Goal: Task Accomplishment & Management: Use online tool/utility

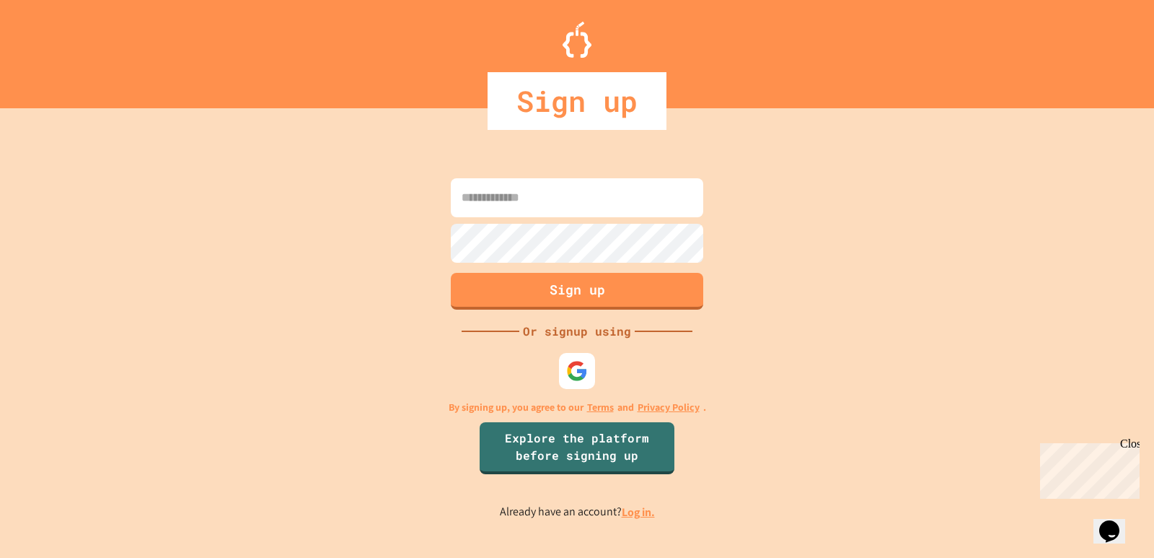
click at [608, 213] on input at bounding box center [577, 197] width 253 height 39
type input "**********"
click at [619, 281] on button "Sign up" at bounding box center [578, 290] width 258 height 38
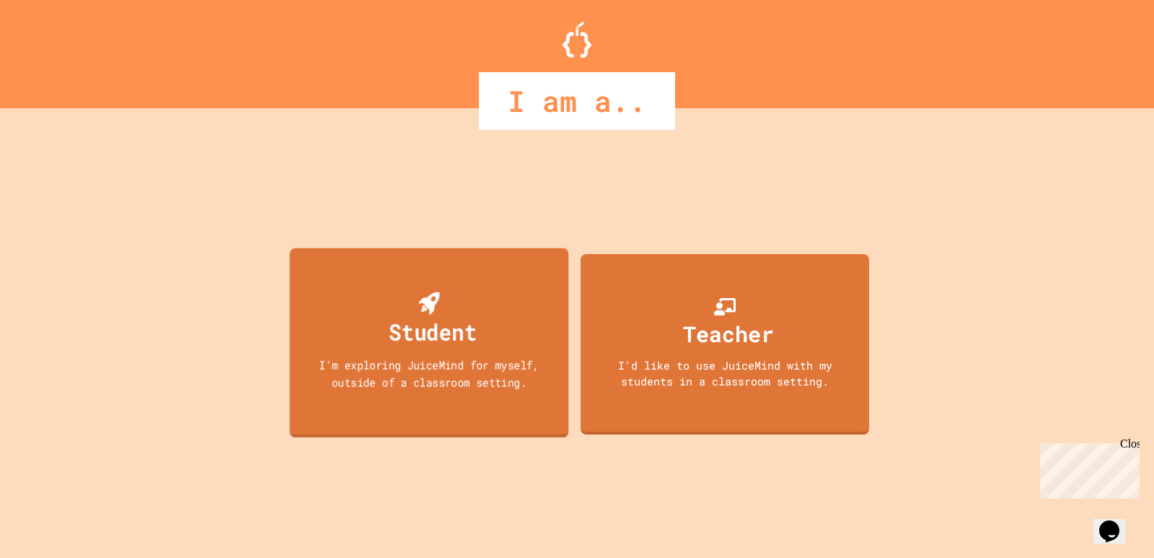
click at [529, 317] on div "Student I'm exploring JuiceMind for myself, outside of a classroom setting." at bounding box center [429, 342] width 279 height 190
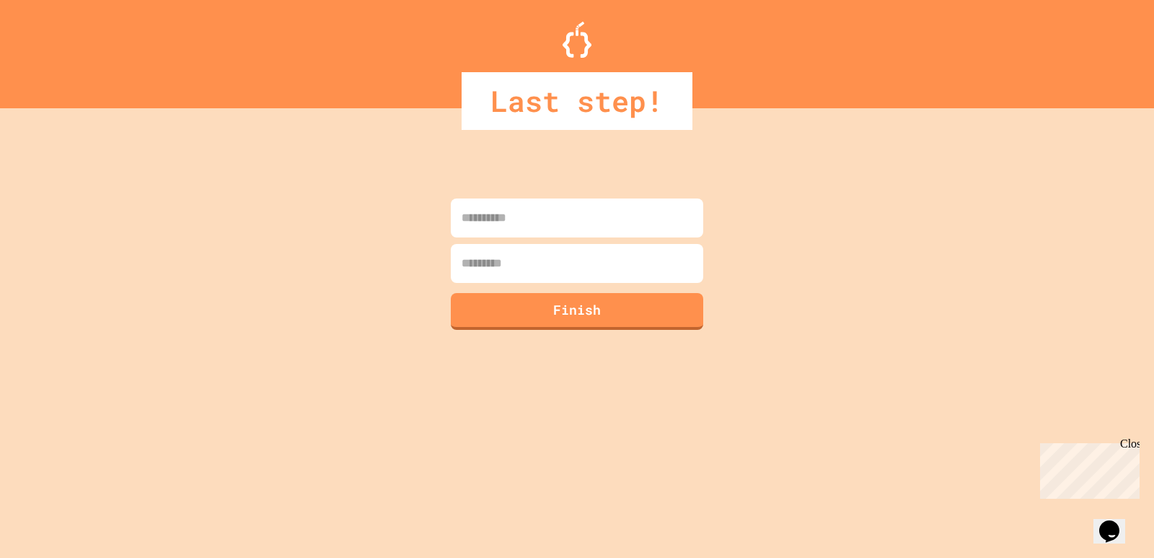
click at [585, 221] on input at bounding box center [577, 217] width 253 height 39
type input "*****"
type input "****"
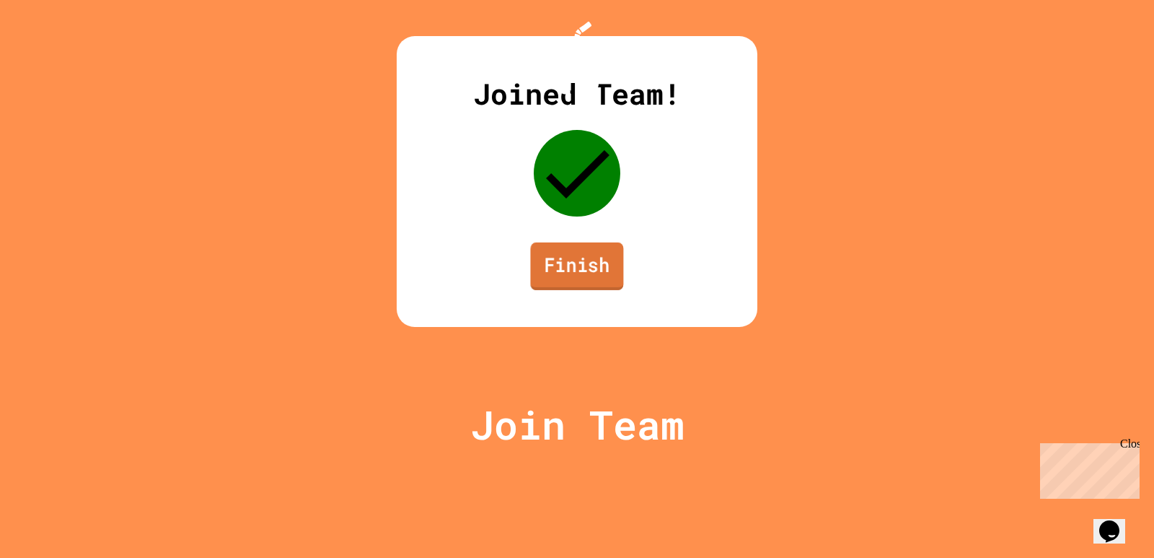
click at [590, 290] on link "Finish" at bounding box center [576, 266] width 93 height 48
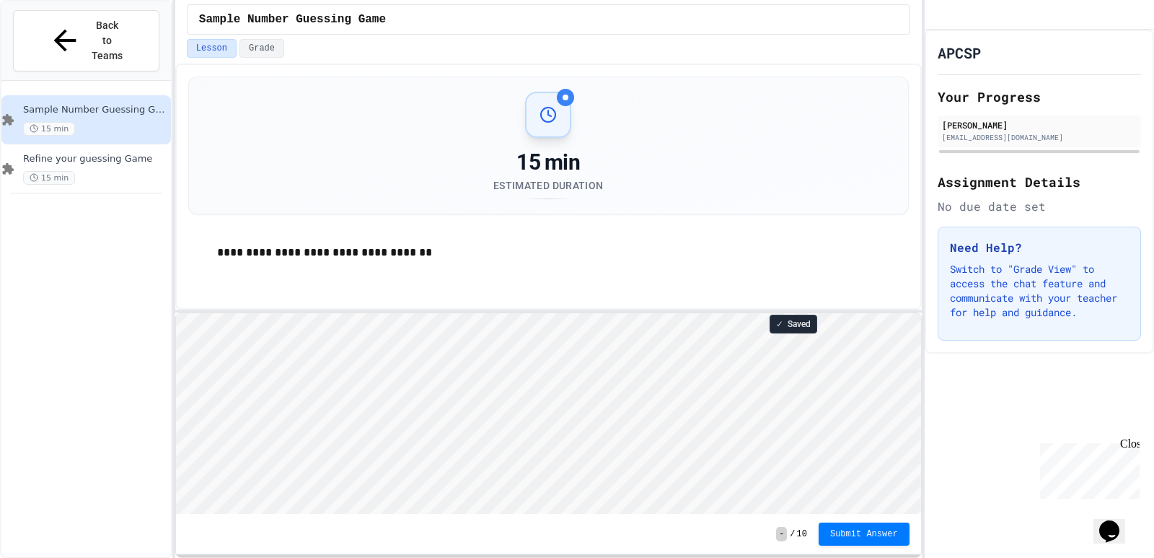
scroll to position [1, 0]
click at [953, 25] on icon "My Account" at bounding box center [946, 26] width 14 height 14
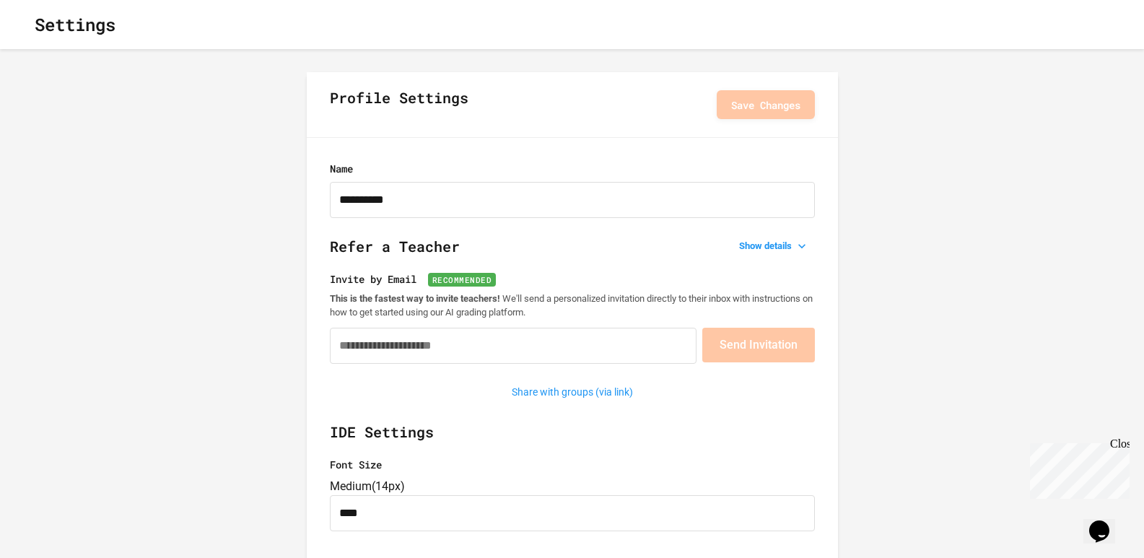
type input "**********"
click at [74, 24] on h1 "Settings" at bounding box center [75, 25] width 81 height 26
click at [15, 32] on div "Settings" at bounding box center [572, 24] width 1144 height 49
click at [23, 25] on icon "button" at bounding box center [23, 25] width 0 height 0
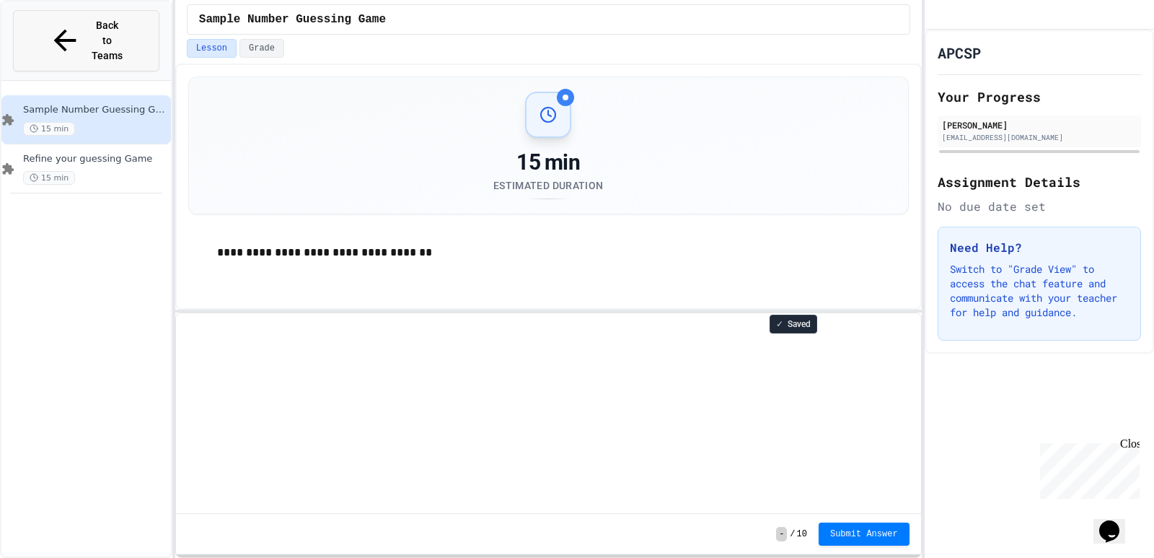
click at [48, 24] on icon at bounding box center [65, 41] width 34 height 34
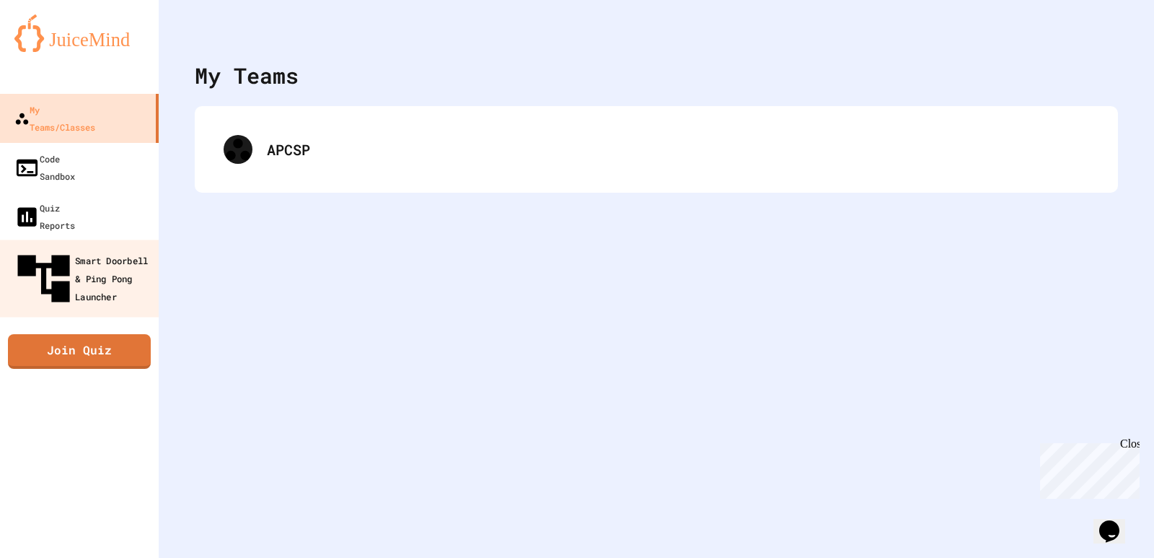
click at [126, 240] on link "Smart Doorbell & Ping Pong Launcher" at bounding box center [80, 278] width 164 height 77
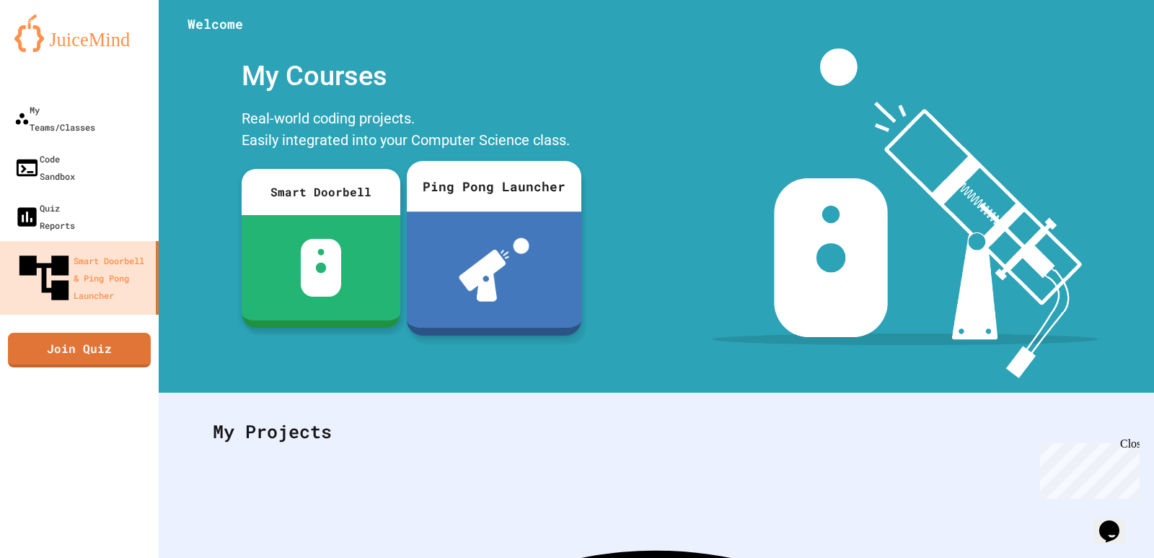
click at [455, 253] on div at bounding box center [494, 269] width 175 height 116
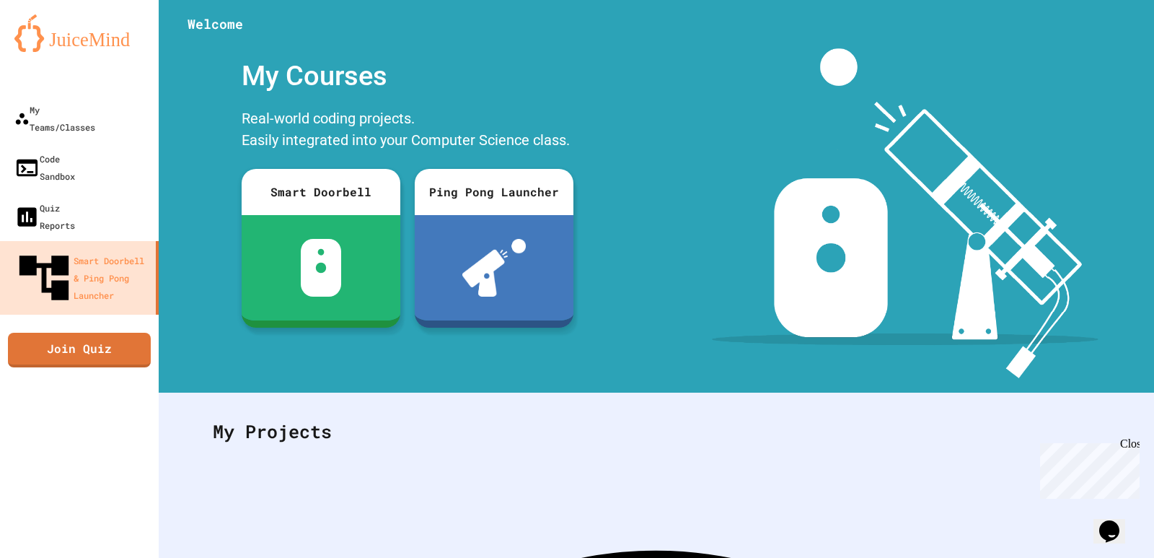
scroll to position [354, 0]
click at [79, 191] on link "Quiz Reports" at bounding box center [80, 216] width 164 height 51
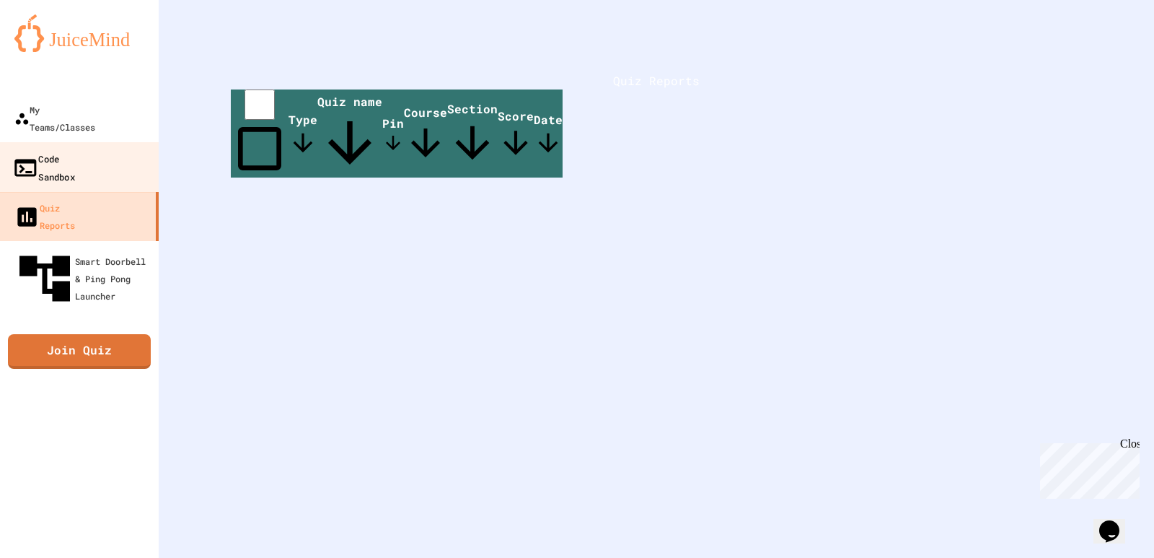
click at [75, 149] on div "Code Sandbox" at bounding box center [43, 166] width 63 height 35
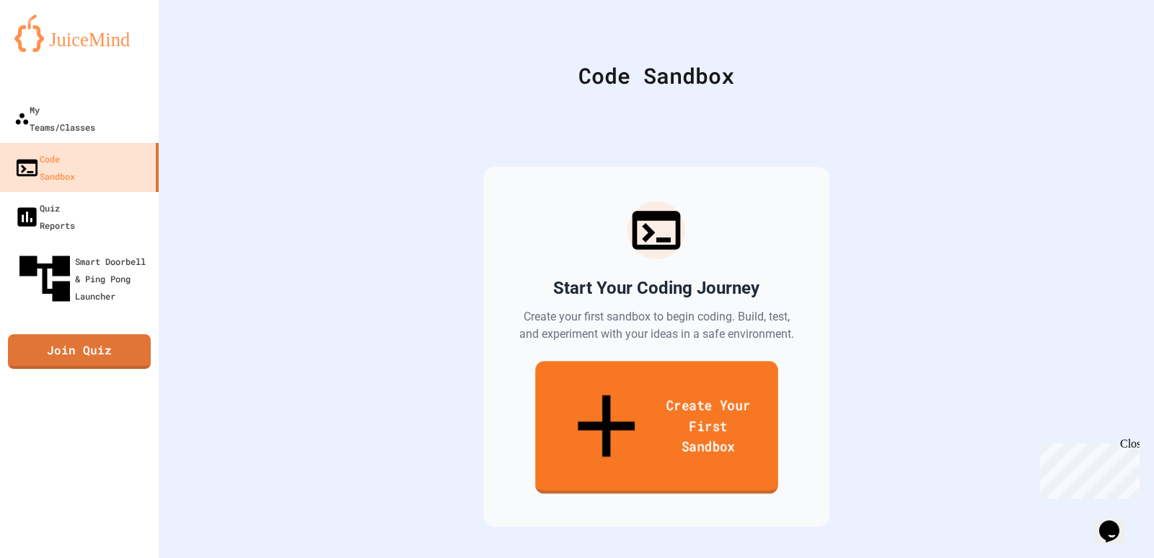
click at [702, 371] on link "Create Your First Sandbox" at bounding box center [656, 427] width 243 height 133
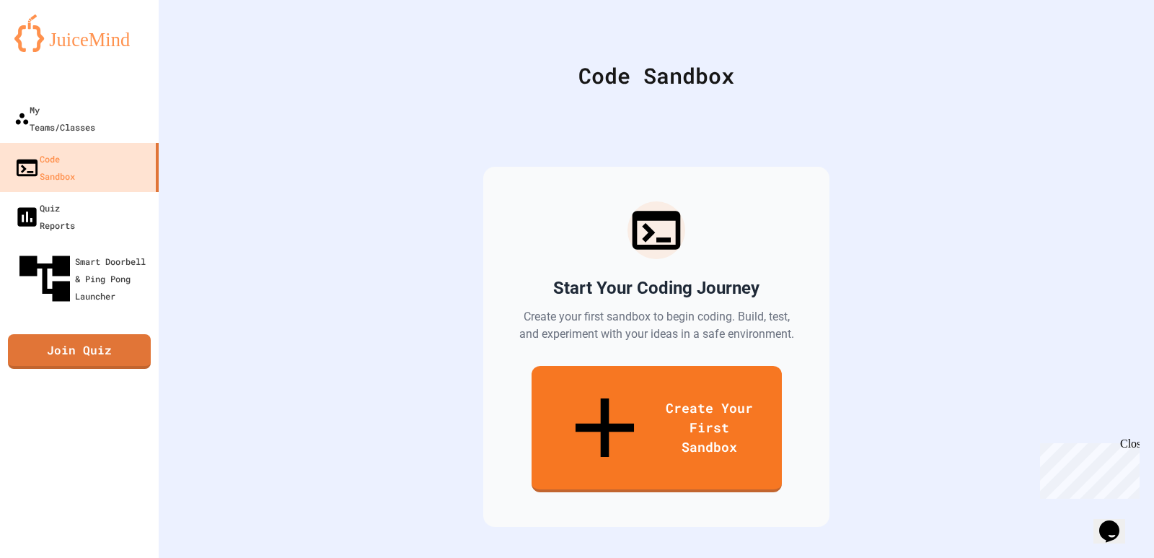
type input "**"
click at [58, 111] on div "My Teams/Classes" at bounding box center [53, 117] width 83 height 35
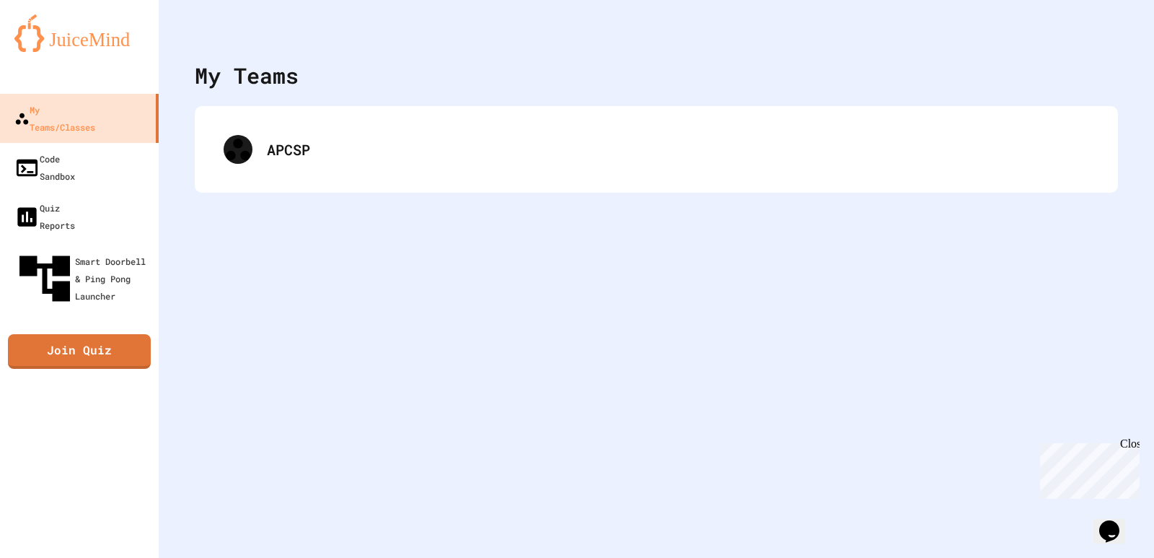
click at [351, 102] on div "My Teams APCSP" at bounding box center [657, 279] width 996 height 558
click at [346, 113] on div "APCSP" at bounding box center [656, 149] width 923 height 87
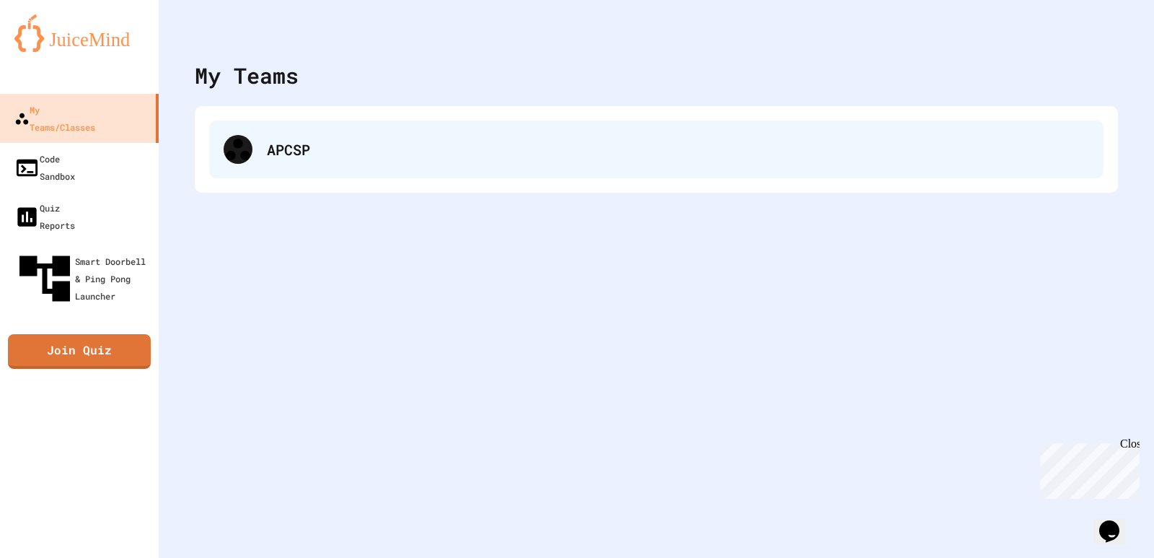
click at [333, 122] on div "APCSP" at bounding box center [656, 149] width 895 height 58
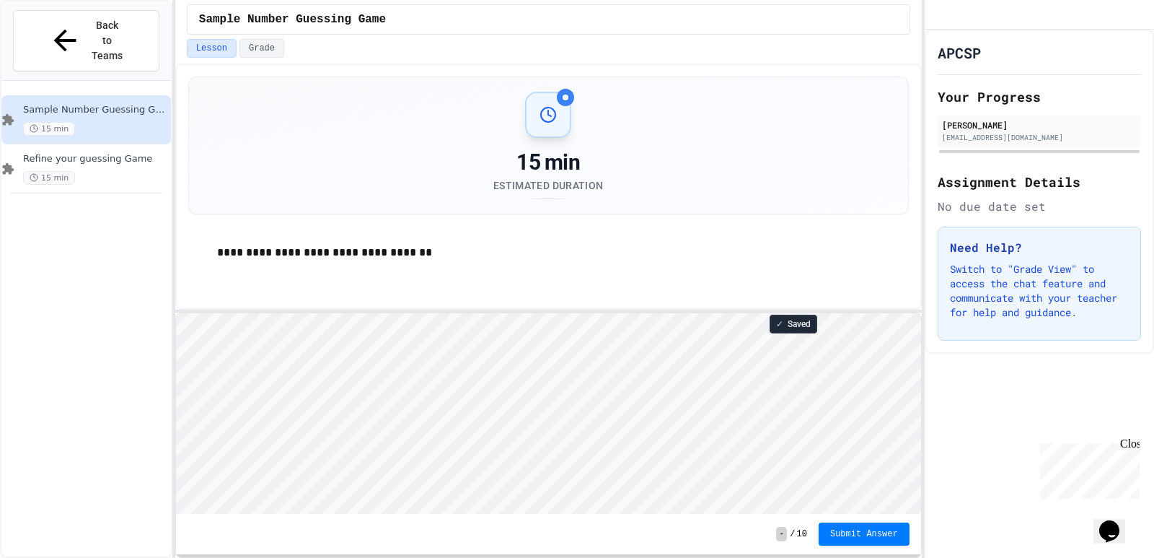
scroll to position [1, 0]
click at [625, 312] on html "Loading project... ! Error Loading Project There was an error loading the proje…" at bounding box center [547, 312] width 745 height 0
click at [1133, 452] on div "Close" at bounding box center [1129, 446] width 18 height 18
click at [258, 47] on button "Grade" at bounding box center [262, 48] width 45 height 19
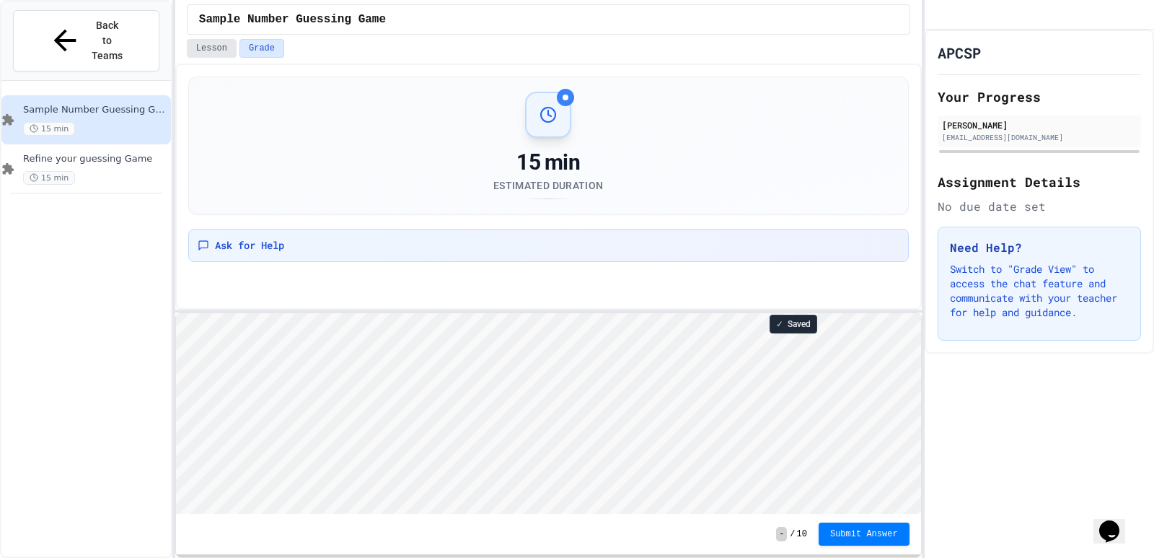
click at [192, 48] on button "Lesson" at bounding box center [212, 48] width 50 height 19
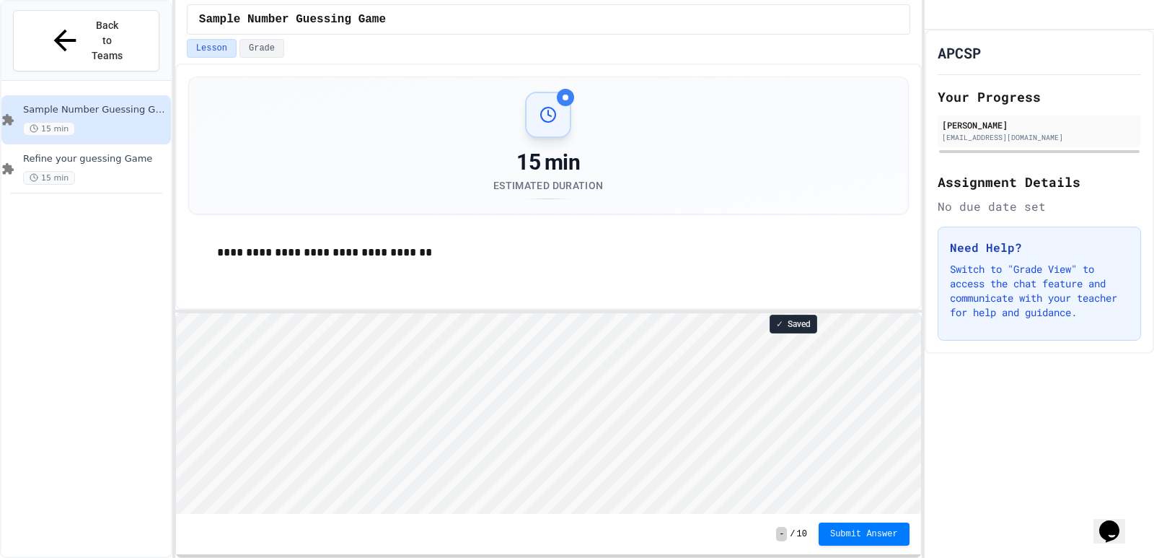
drag, startPoint x: 927, startPoint y: 162, endPoint x: 894, endPoint y: 167, distance: 33.7
drag, startPoint x: 894, startPoint y: 167, endPoint x: 789, endPoint y: 226, distance: 120.5
click at [789, 226] on div "**********" at bounding box center [548, 176] width 721 height 200
click at [745, 139] on div "15 min Estimated Duration" at bounding box center [548, 146] width 685 height 108
drag, startPoint x: 560, startPoint y: 118, endPoint x: 566, endPoint y: 96, distance: 22.4
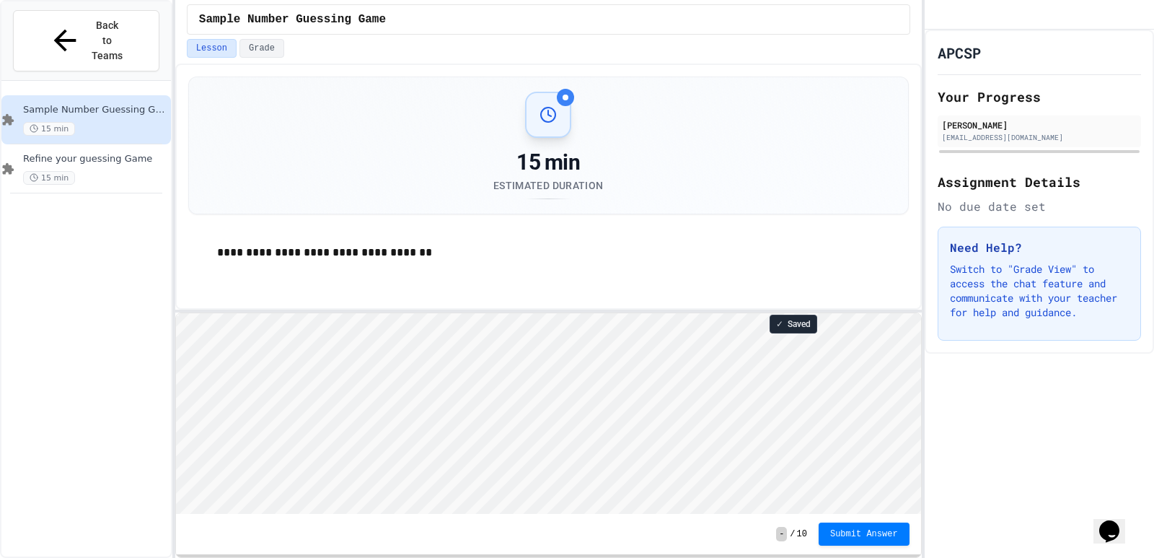
click at [561, 114] on div at bounding box center [548, 115] width 46 height 46
click at [566, 96] on div at bounding box center [566, 98] width 6 height 6
drag, startPoint x: 552, startPoint y: 144, endPoint x: 510, endPoint y: 188, distance: 60.7
click at [525, 196] on div "15 min Estimated Duration" at bounding box center [548, 146] width 685 height 108
click at [92, 171] on div "15 min" at bounding box center [95, 178] width 145 height 14
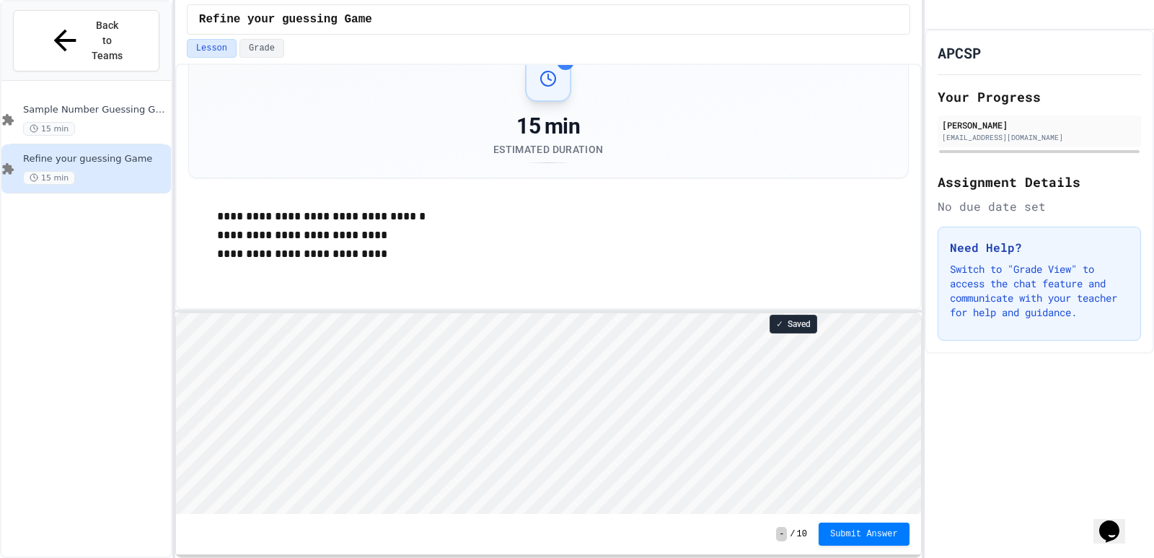
scroll to position [1, 0]
click at [557, 312] on html "Loading project... ! Error Loading Project There was an error loading the proje…" at bounding box center [547, 312] width 745 height 0
click at [250, 312] on html "Loading project... ! Error Loading Project There was an error loading the proje…" at bounding box center [547, 312] width 745 height 0
click at [102, 104] on span "Sample Number Guessing Game" at bounding box center [95, 110] width 145 height 12
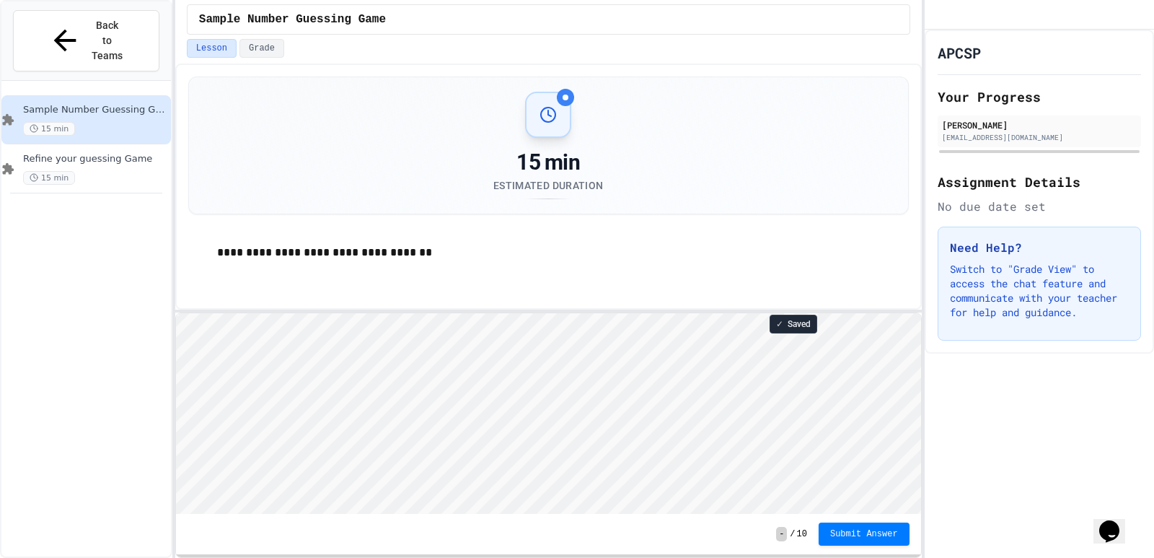
scroll to position [1, 0]
click at [438, 312] on html "Loading project... ! Error Loading Project There was an error loading the proje…" at bounding box center [547, 312] width 745 height 0
click at [836, 234] on div "**********" at bounding box center [548, 253] width 721 height 48
drag, startPoint x: 1042, startPoint y: 431, endPoint x: 1036, endPoint y: 464, distance: 33.7
click at [1036, 464] on div "APCSP Your Progress Yusuf Nabi [EMAIL_ADDRESS][DOMAIN_NAME] Assignment Details …" at bounding box center [1039, 294] width 229 height 528
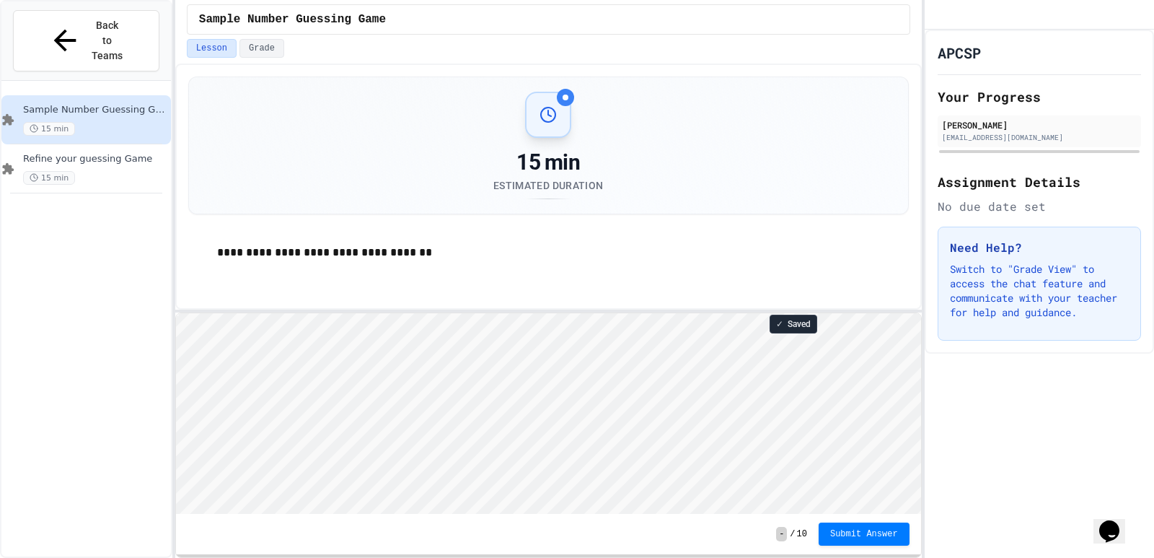
drag, startPoint x: 979, startPoint y: 424, endPoint x: 817, endPoint y: 66, distance: 393.0
click at [817, 66] on div "**********" at bounding box center [548, 186] width 747 height 246
click at [923, 108] on div "**********" at bounding box center [577, 279] width 1154 height 558
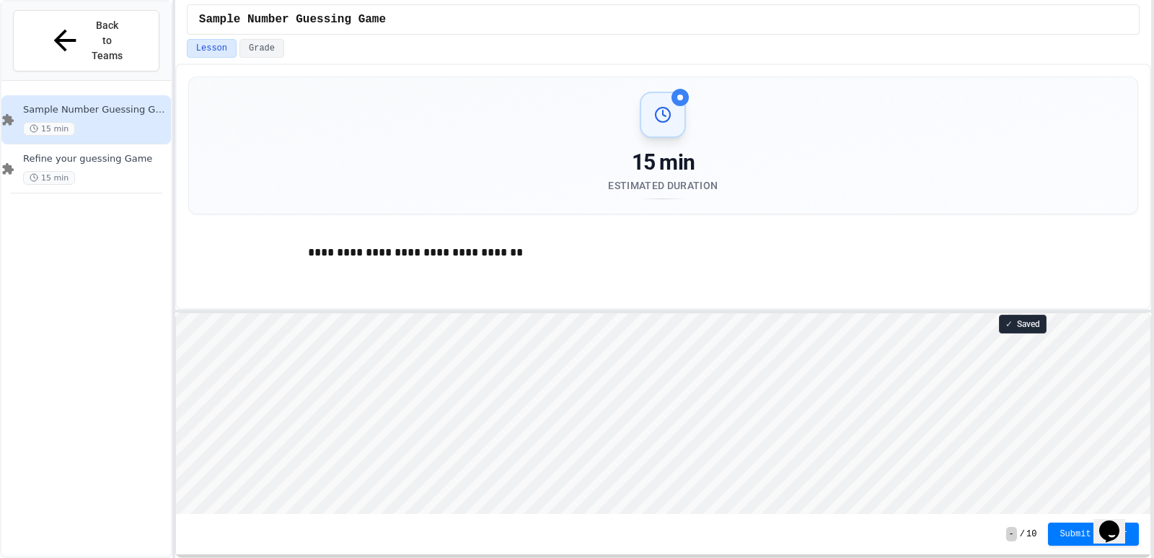
click at [1152, 142] on div "**********" at bounding box center [577, 279] width 1154 height 558
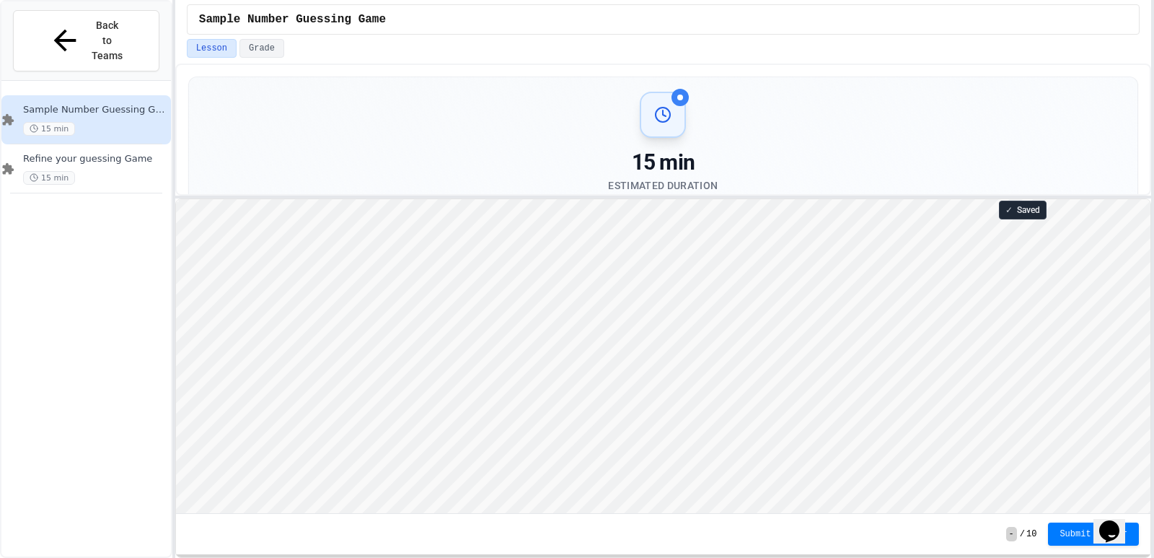
click at [644, 193] on div "**********" at bounding box center [663, 310] width 976 height 494
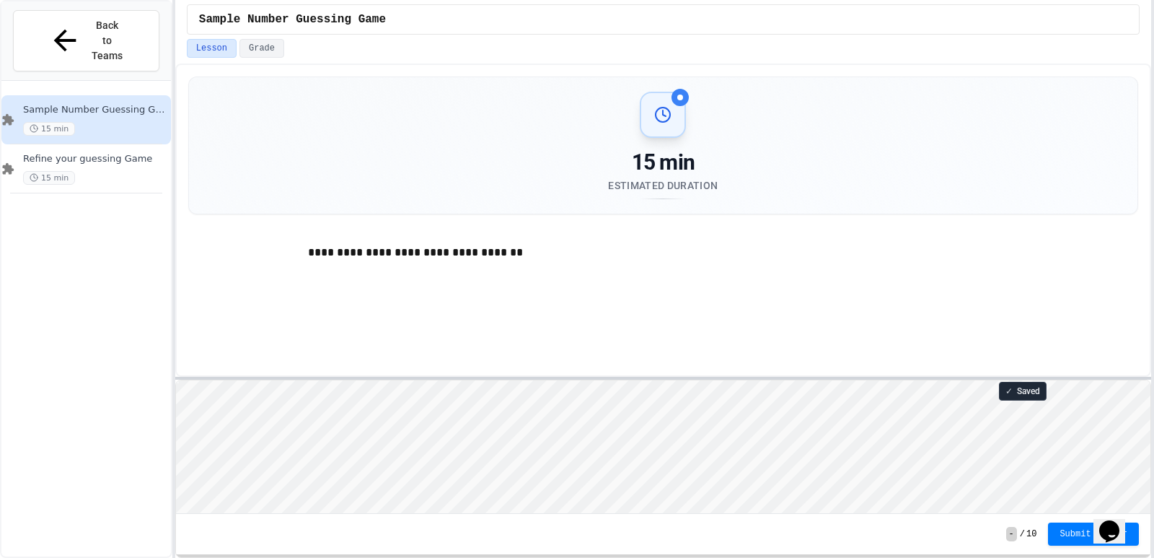
click at [526, 378] on div at bounding box center [663, 378] width 976 height 3
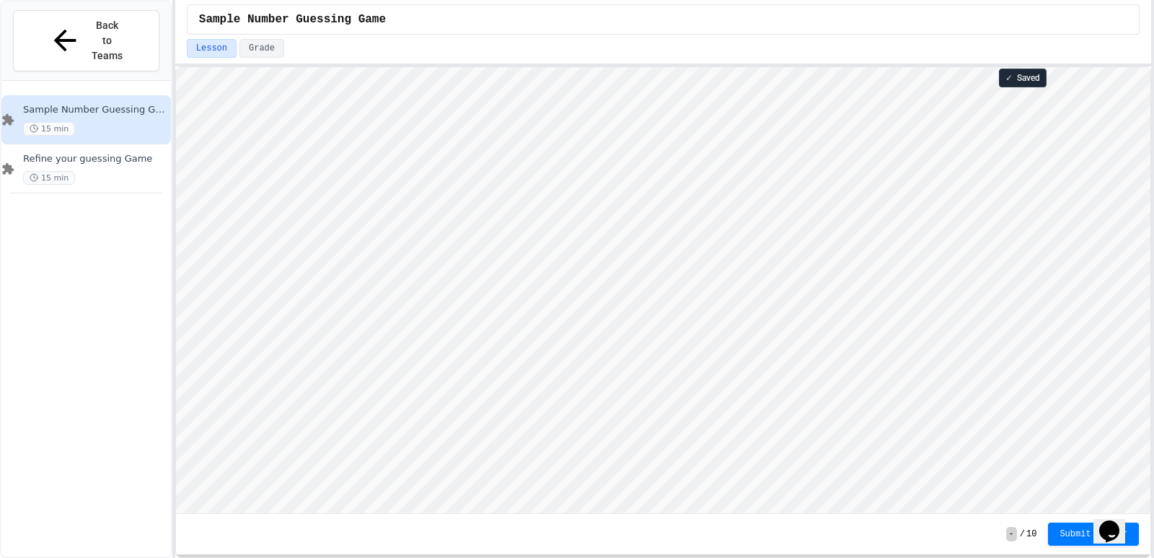
click at [483, 23] on div "**********" at bounding box center [663, 279] width 976 height 558
type textarea "**********"
click at [175, 67] on html "Loading project... ! Error Loading Project There was an error loading the proje…" at bounding box center [662, 67] width 975 height 0
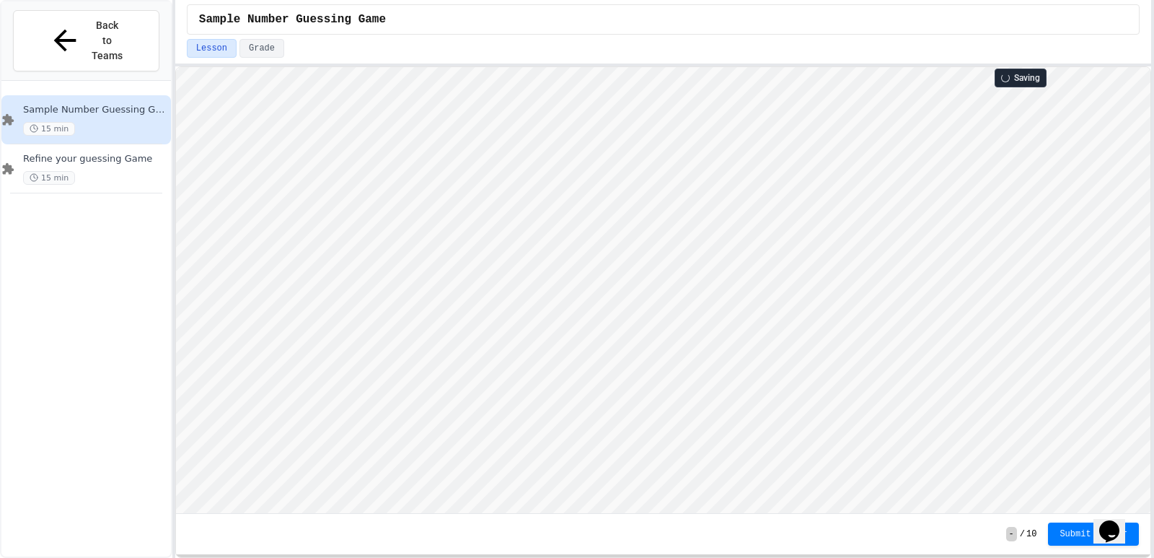
click at [175, 67] on html "Loading project... ! Error Loading Project There was an error loading the proje…" at bounding box center [662, 67] width 975 height 0
type textarea "**********"
type textarea "*"
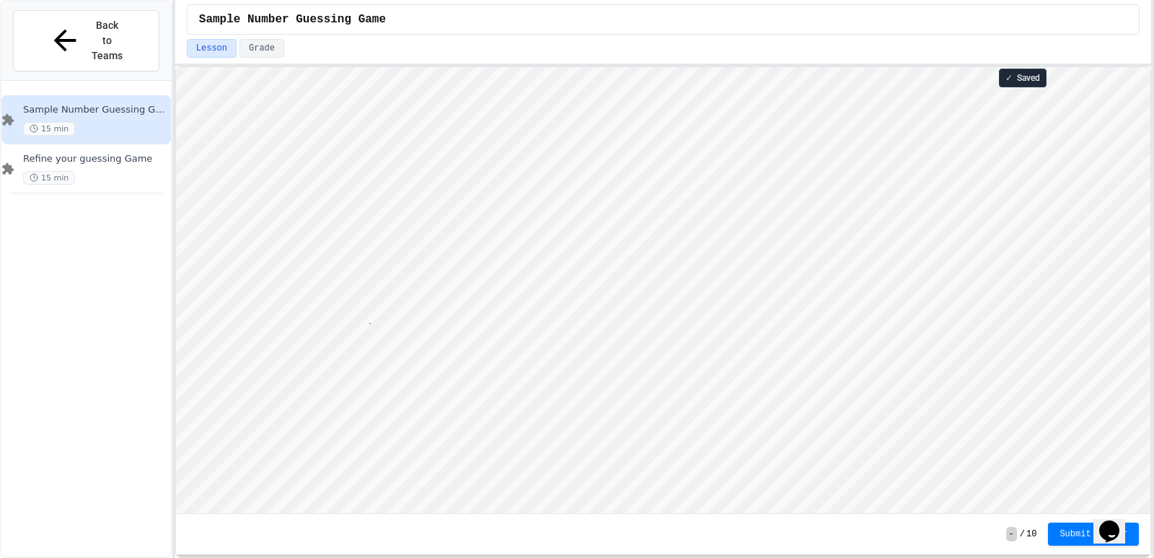
type textarea "**********"
type textarea "*"
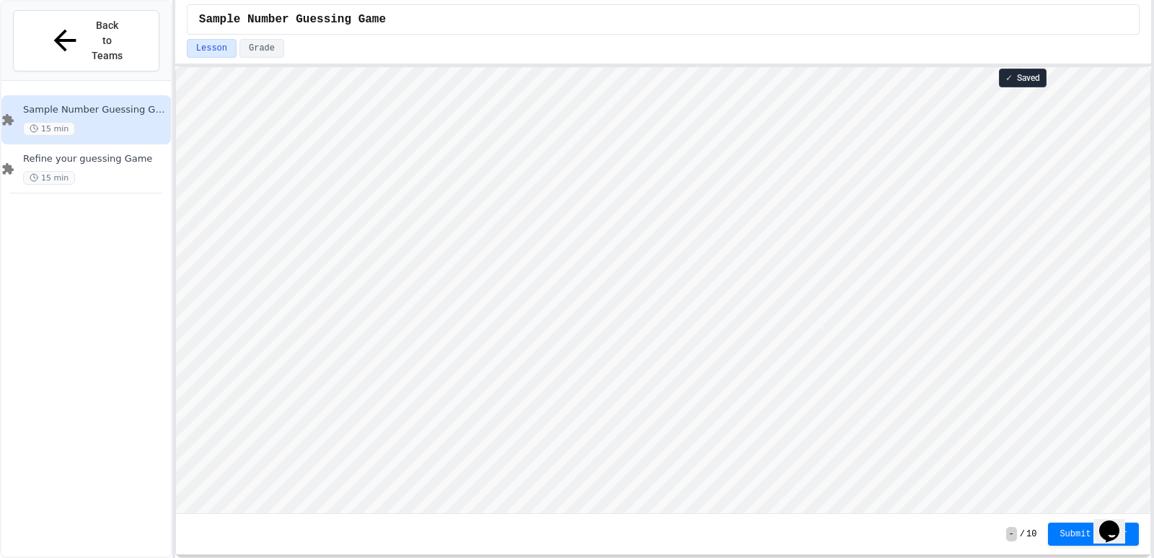
scroll to position [1, 0]
type textarea "*"
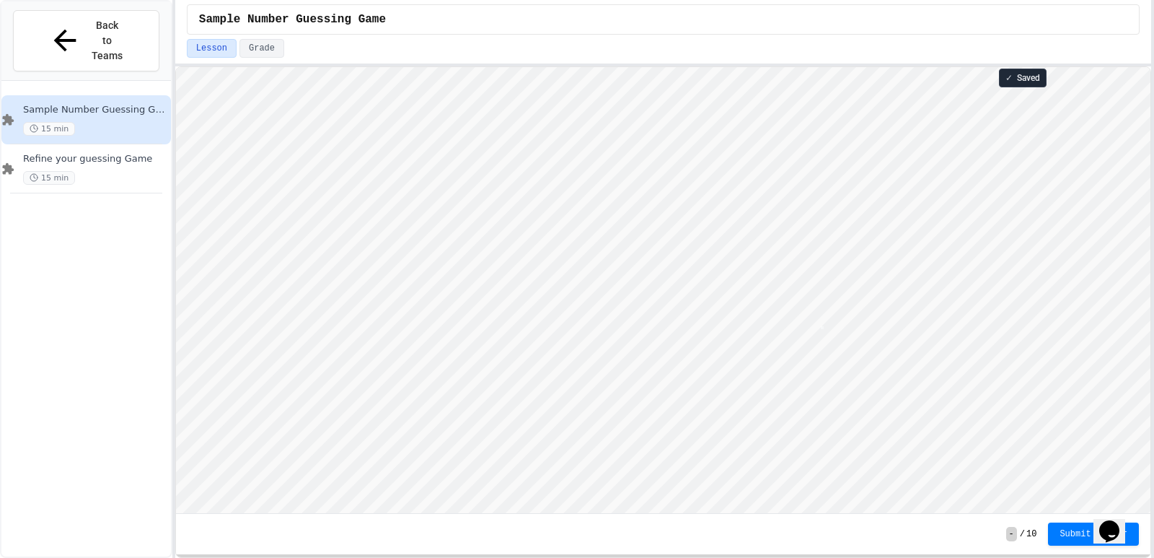
scroll to position [1, 3]
type textarea "*"
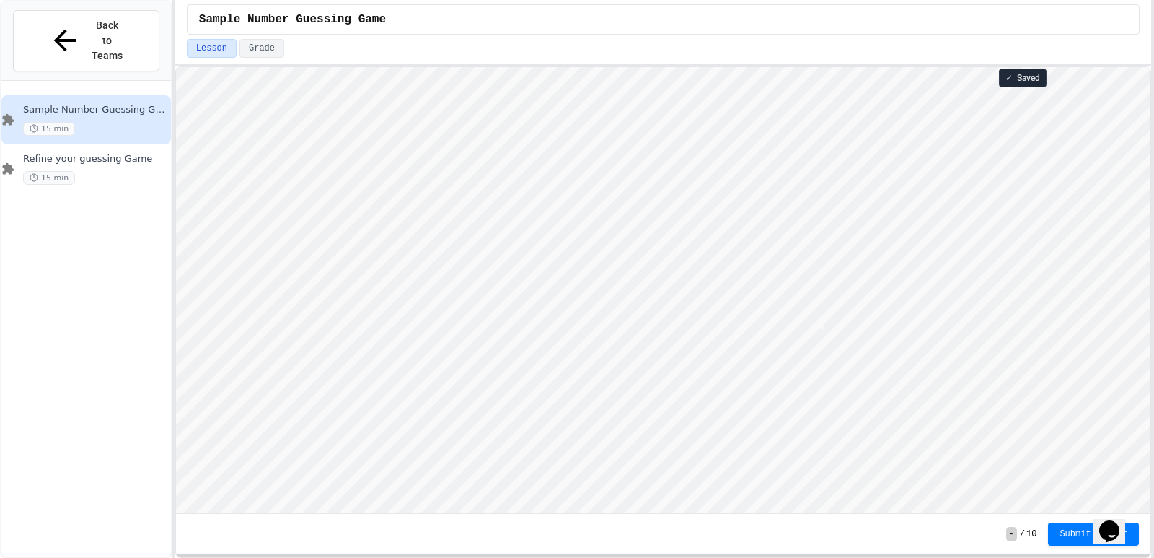
type textarea "*"
type textarea "**"
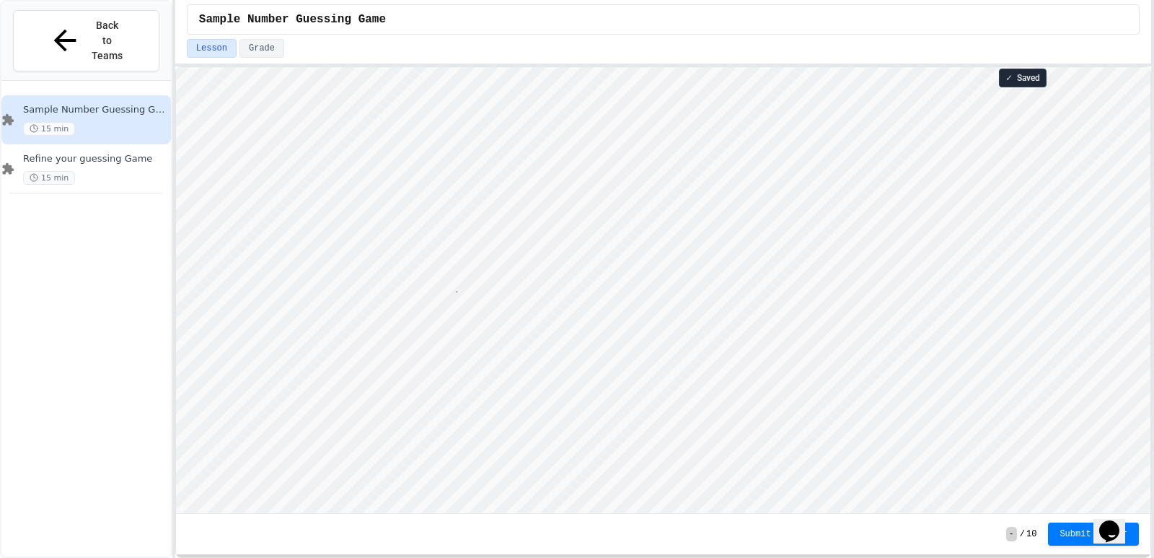
type textarea "**********"
type textarea "*"
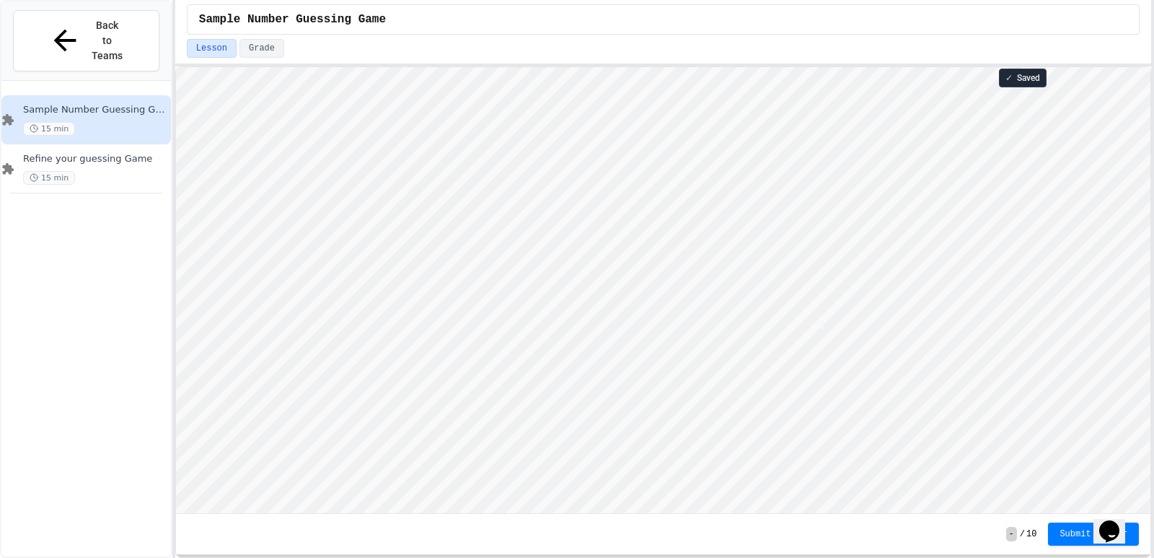
type textarea "*"
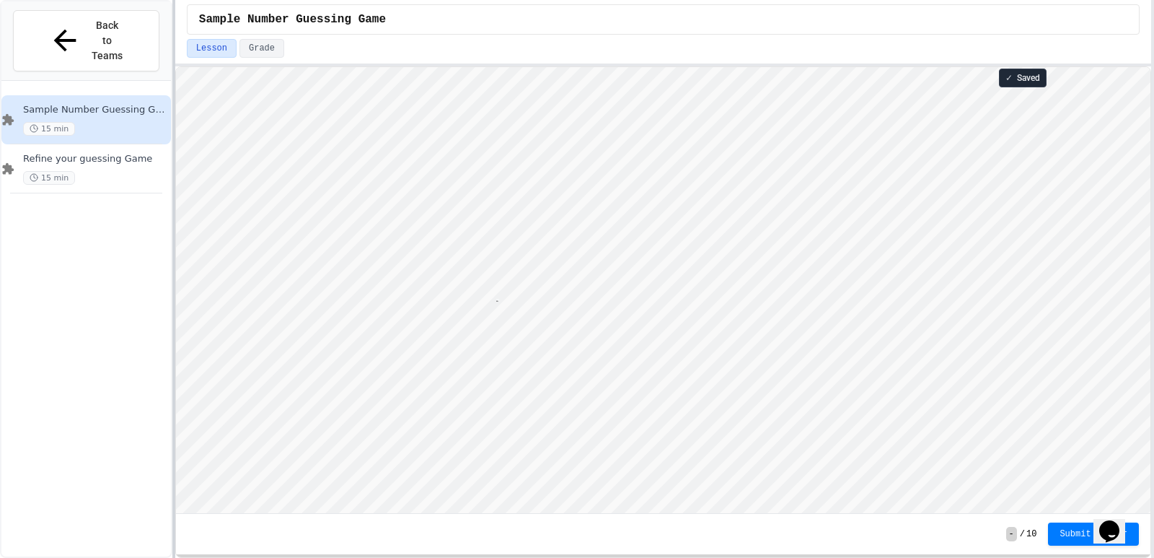
scroll to position [1, 34]
type textarea "*********"
type textarea "*"
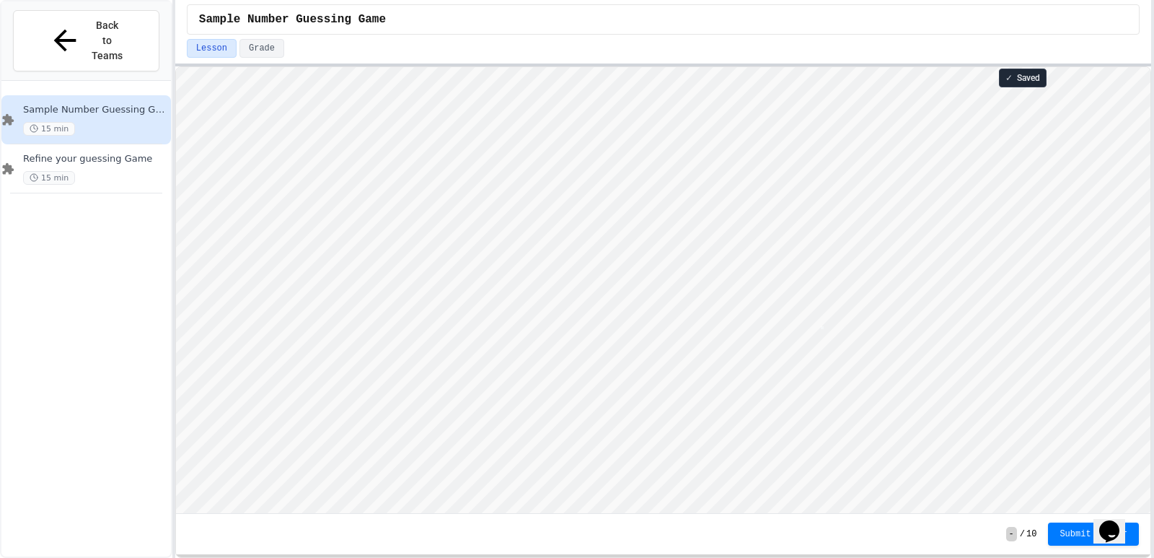
type textarea "*"
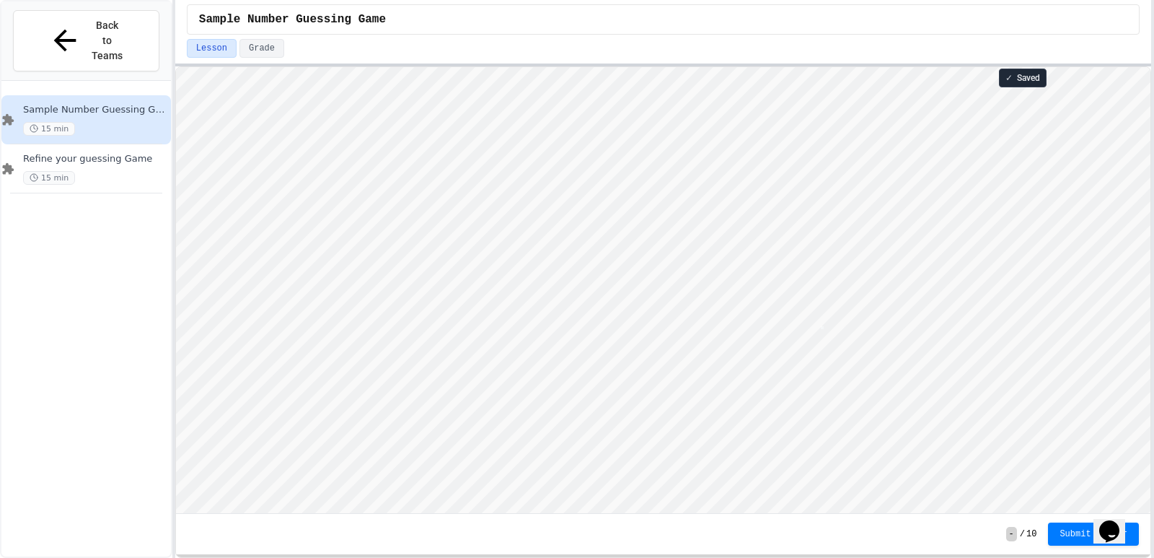
scroll to position [1, 0]
type textarea "*"
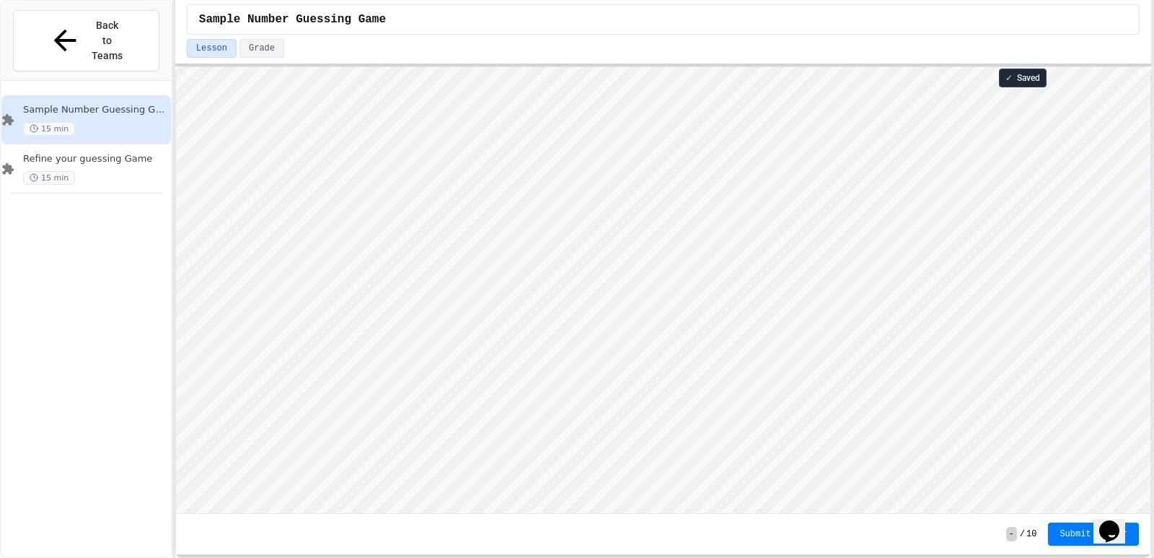
scroll to position [1, 0]
click at [175, 67] on html "Loading project... ! Error Loading Project There was an error loading the proje…" at bounding box center [662, 67] width 975 height 0
click at [136, 294] on div "Sample Number Guessing Game 15 min Refine your guessing Game 15 min" at bounding box center [86, 334] width 170 height 494
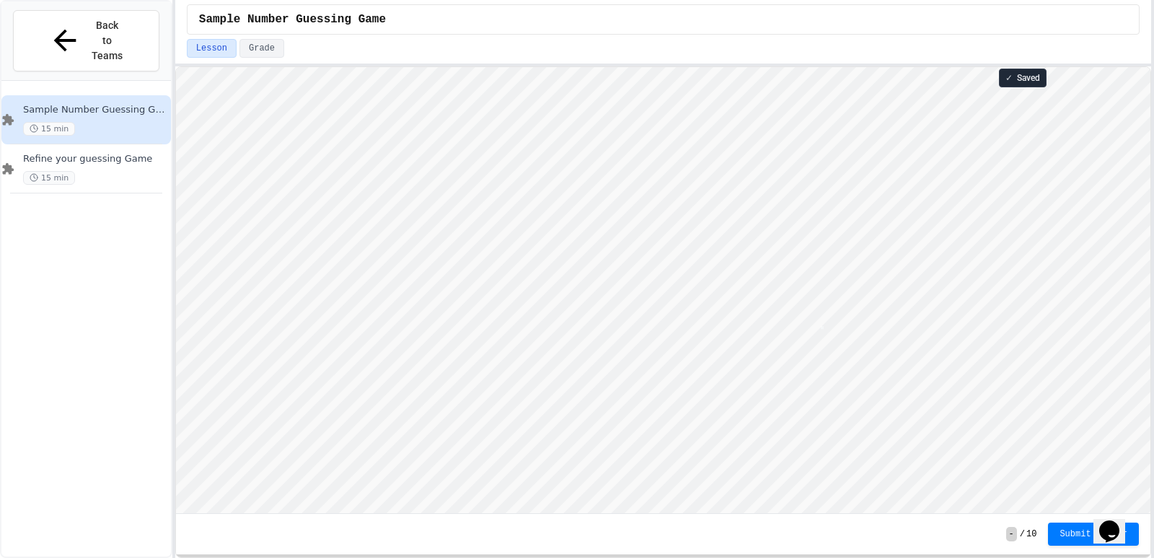
type textarea "*"
click at [1087, 530] on span "Submit Answer" at bounding box center [1094, 533] width 68 height 12
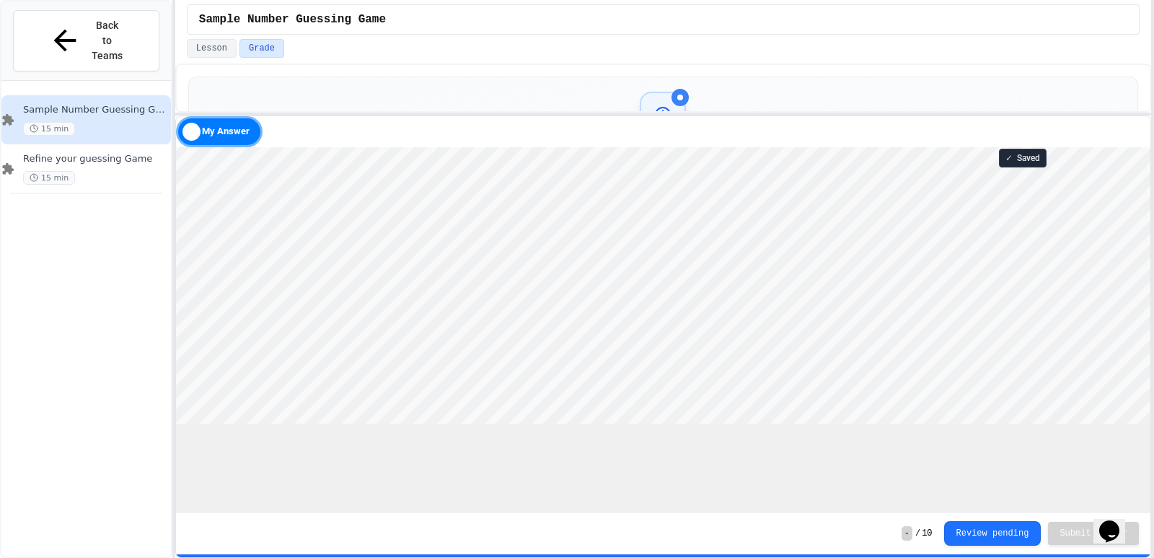
click at [725, 105] on div "15 min Estimated Duration Ask for Help Waiting for Review Your submission has b…" at bounding box center [663, 310] width 976 height 494
type textarea "*"
click at [964, 134] on div "My Answer" at bounding box center [663, 120] width 975 height 31
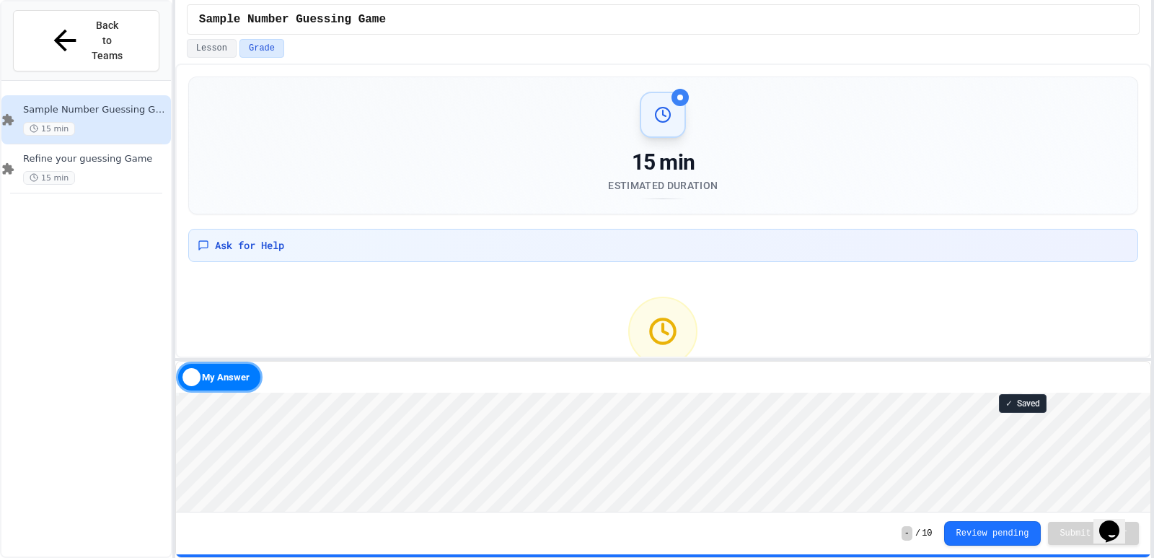
click at [800, 361] on div "15 min Estimated Duration Ask for Help Waiting for Review Your submission has b…" at bounding box center [663, 310] width 976 height 494
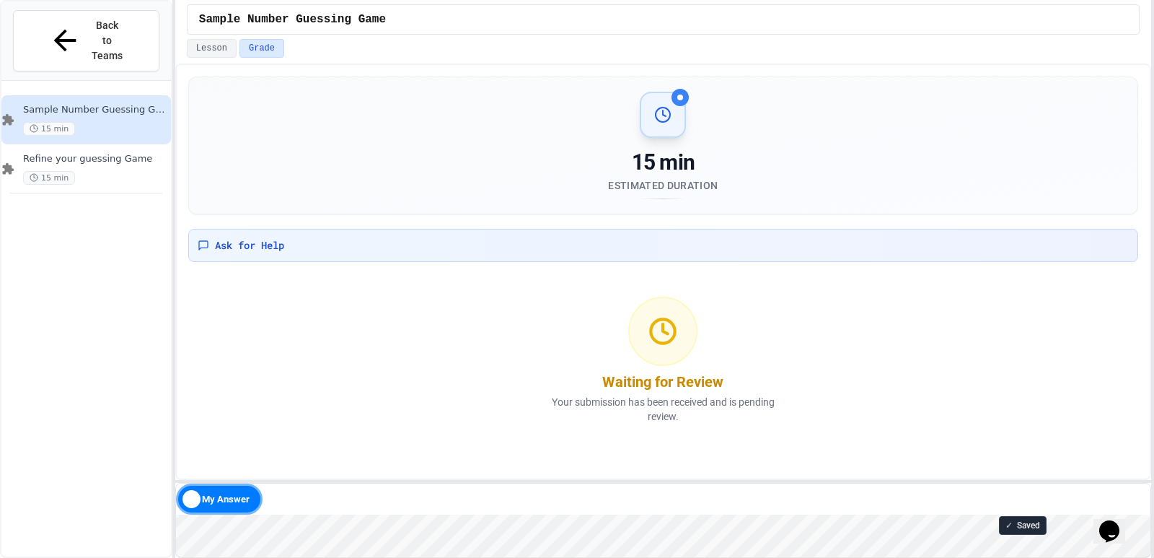
click at [644, 476] on div "15 min Estimated Duration Ask for Help Waiting for Review Your submission has b…" at bounding box center [663, 310] width 976 height 494
click at [211, 494] on div "My Answer" at bounding box center [219, 496] width 87 height 31
click at [211, 494] on div "Solution" at bounding box center [219, 496] width 87 height 31
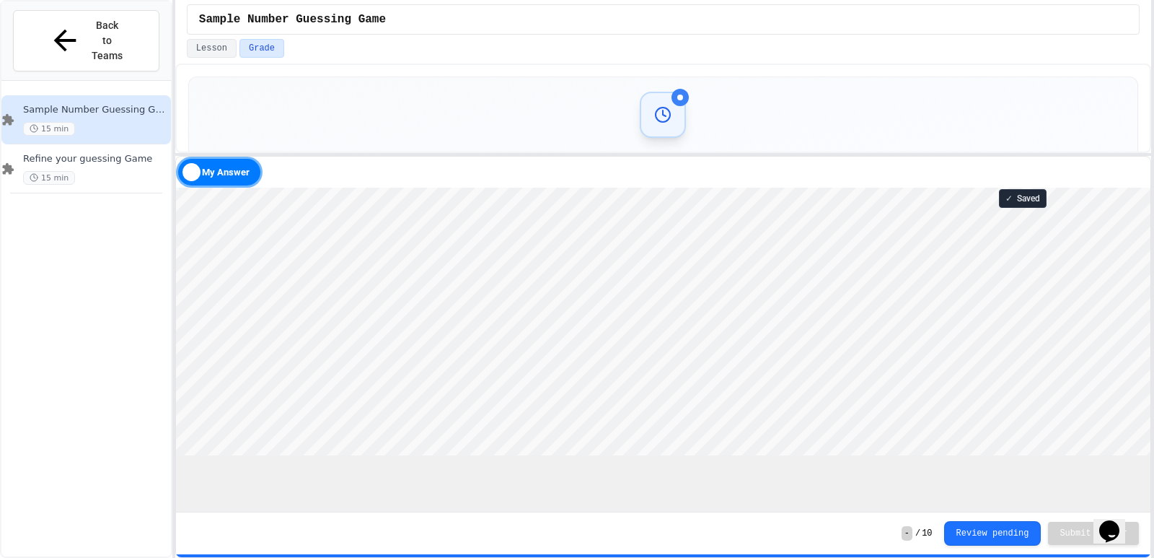
click at [540, 154] on div "15 min Estimated Duration Ask for Help Waiting for Review Your submission has b…" at bounding box center [663, 310] width 976 height 494
click at [212, 185] on div "My Answer" at bounding box center [219, 172] width 87 height 31
click at [212, 185] on div "Solution" at bounding box center [219, 172] width 87 height 31
click at [224, 177] on div "My Answer" at bounding box center [219, 172] width 87 height 31
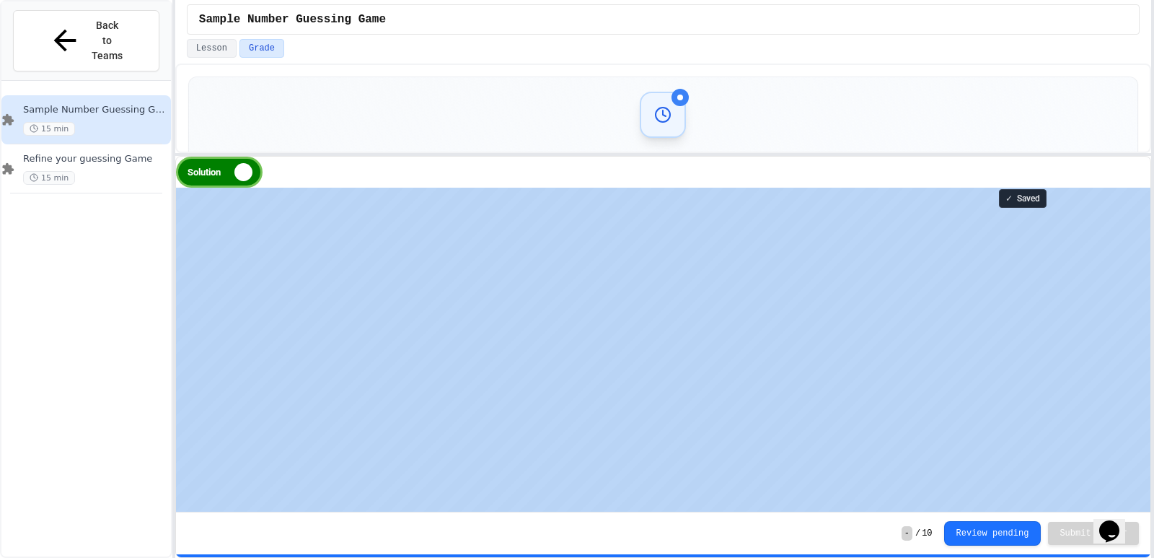
click at [224, 177] on div "Solution" at bounding box center [219, 172] width 87 height 31
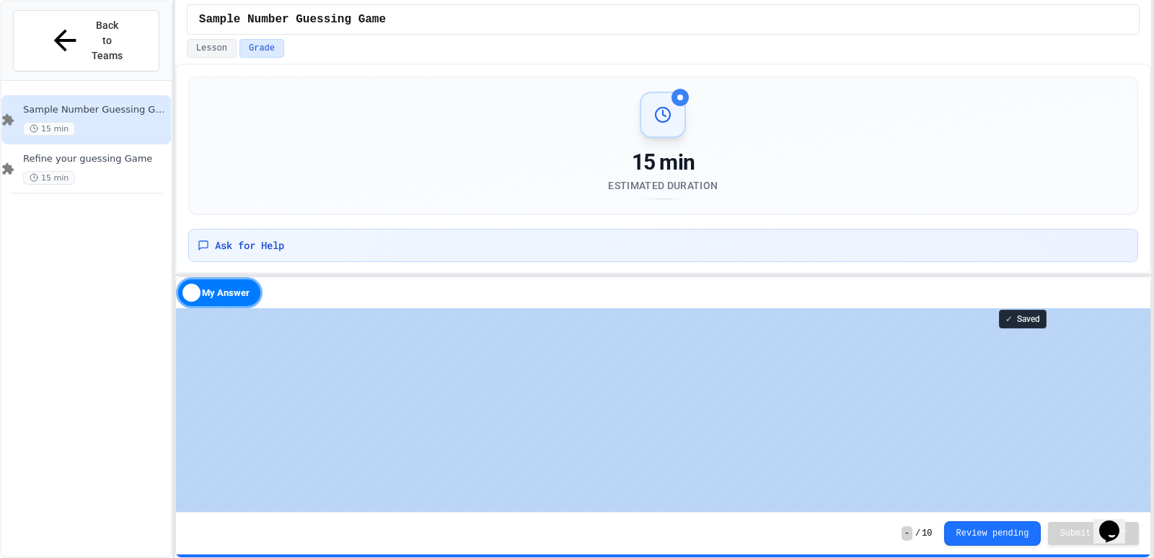
click at [641, 273] on div "15 min Estimated Duration Ask for Help Waiting for Review Your submission has b…" at bounding box center [663, 310] width 976 height 494
click at [224, 51] on button "Lesson" at bounding box center [212, 48] width 50 height 19
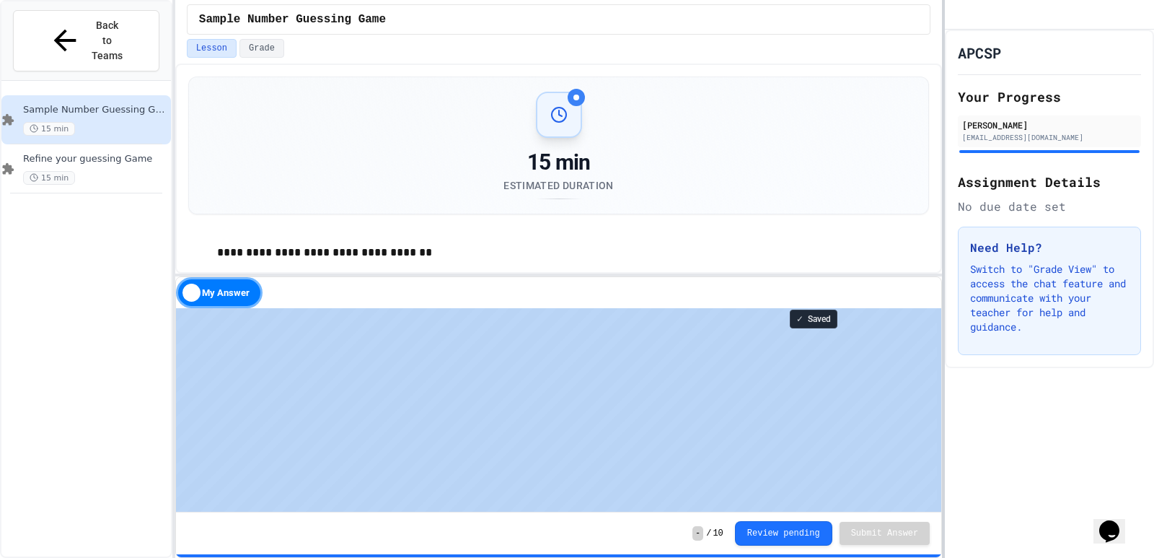
click at [936, 71] on div "**********" at bounding box center [577, 279] width 1154 height 558
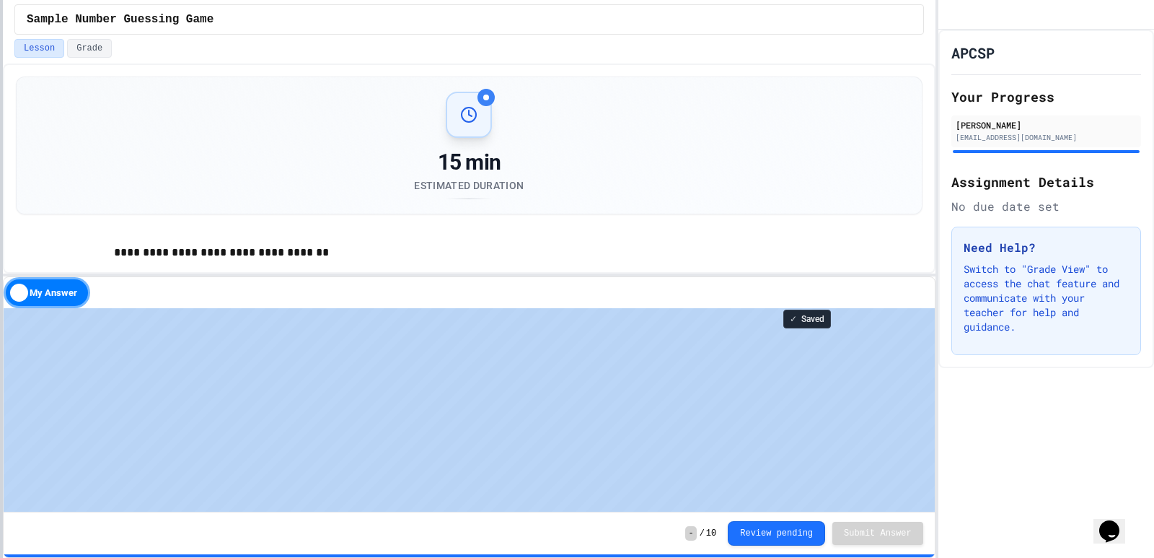
click at [0, 163] on div at bounding box center [1, 279] width 3 height 558
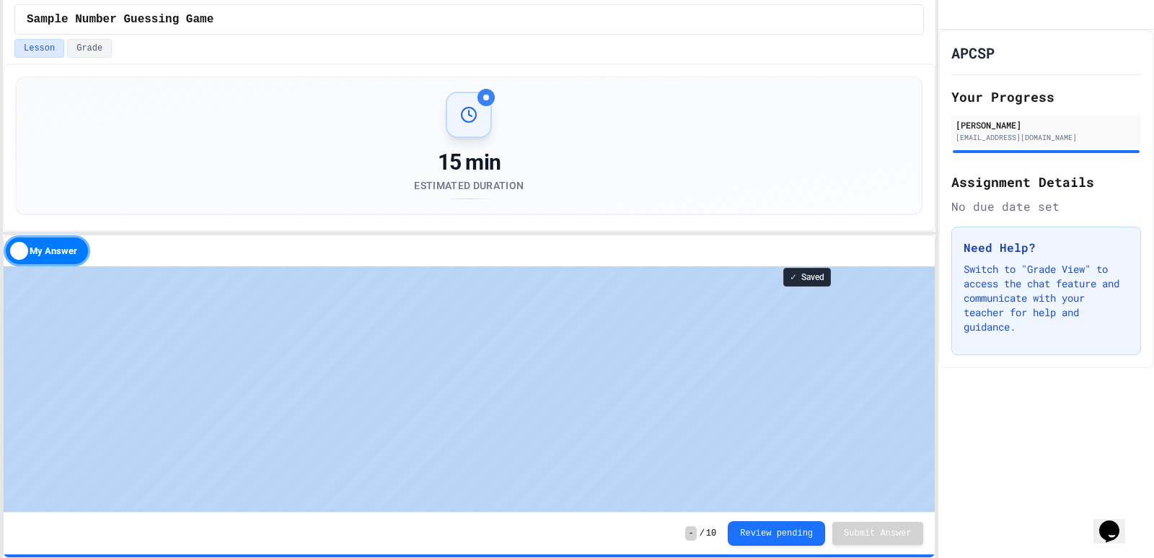
click at [483, 118] on div "**********" at bounding box center [469, 310] width 933 height 494
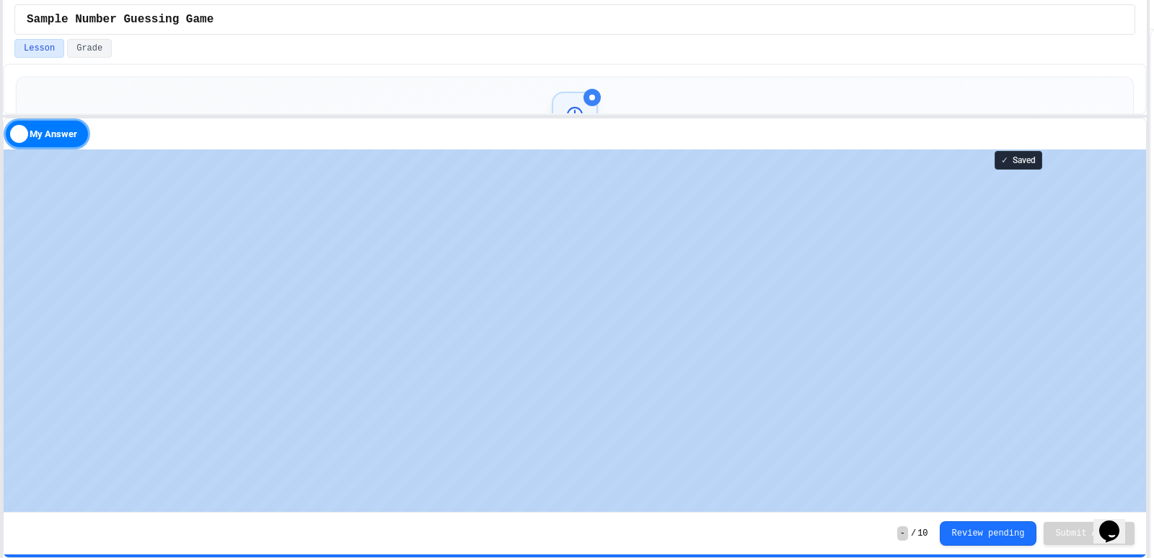
click at [1154, 196] on div "**********" at bounding box center [577, 279] width 1154 height 558
click at [633, 149] on iframe at bounding box center [575, 330] width 1143 height 362
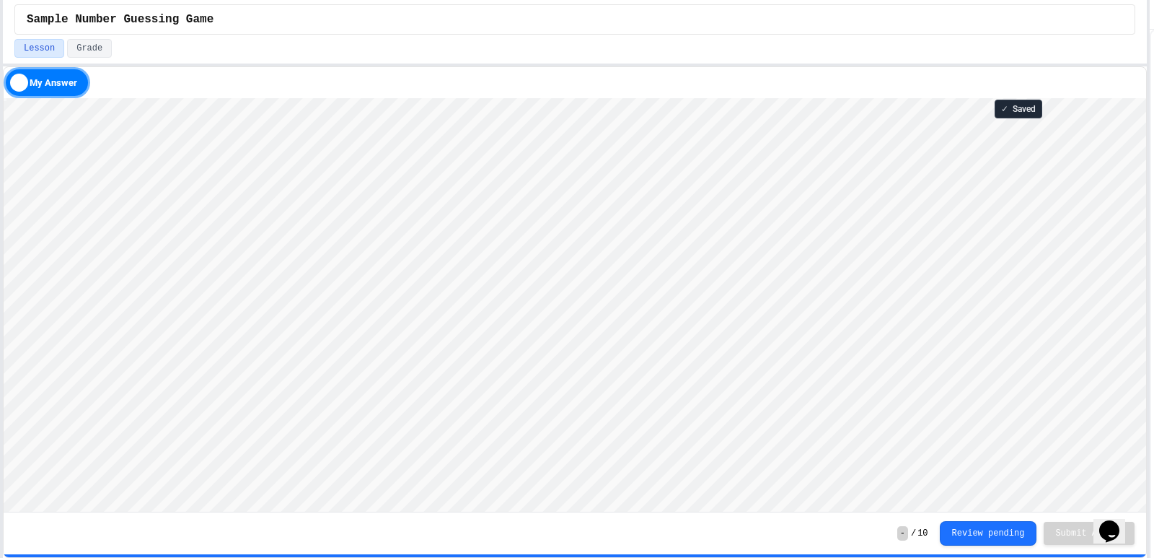
click at [662, 17] on div "**********" at bounding box center [575, 279] width 1144 height 558
type textarea "*"
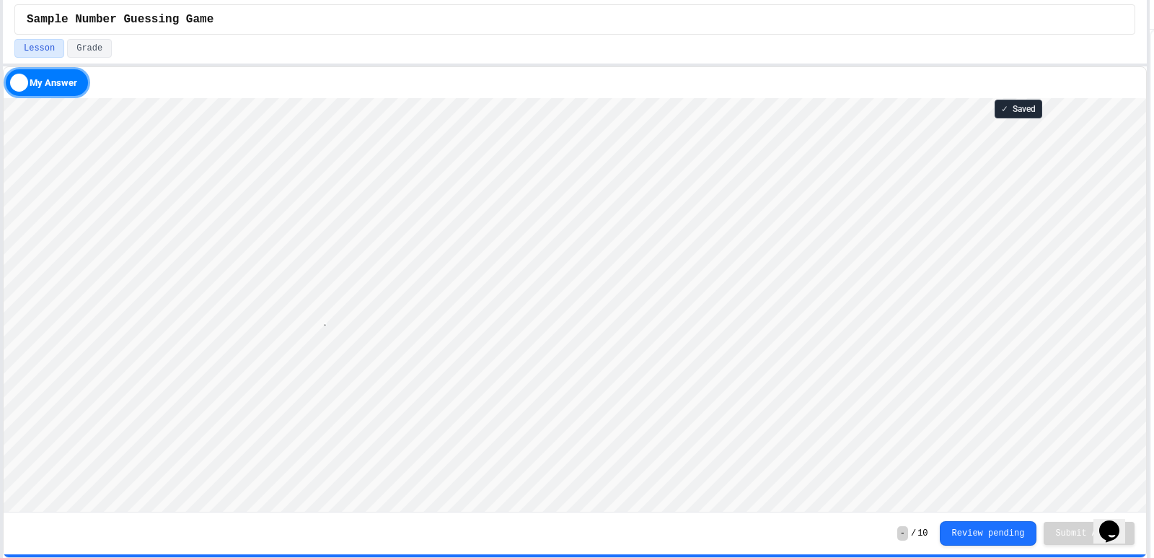
type textarea "*********"
type textarea "*"
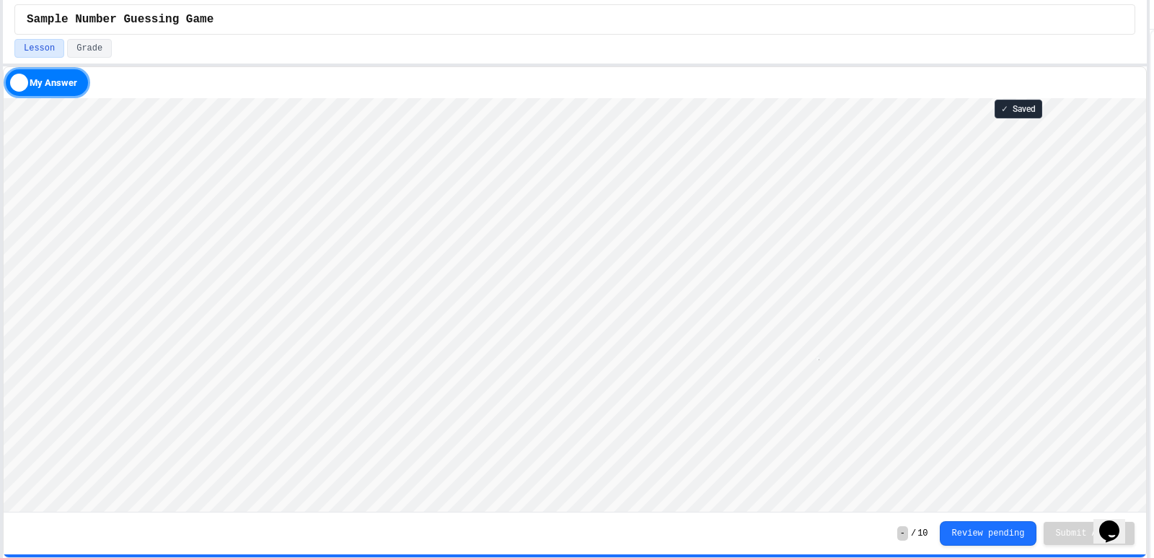
type textarea "**"
type textarea "*"
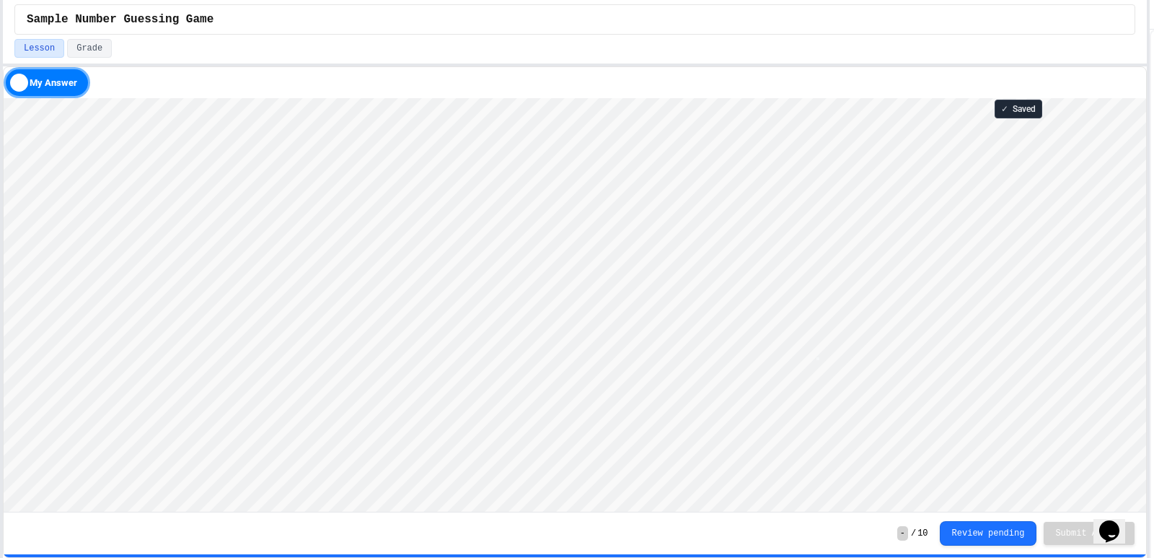
type textarea "*"
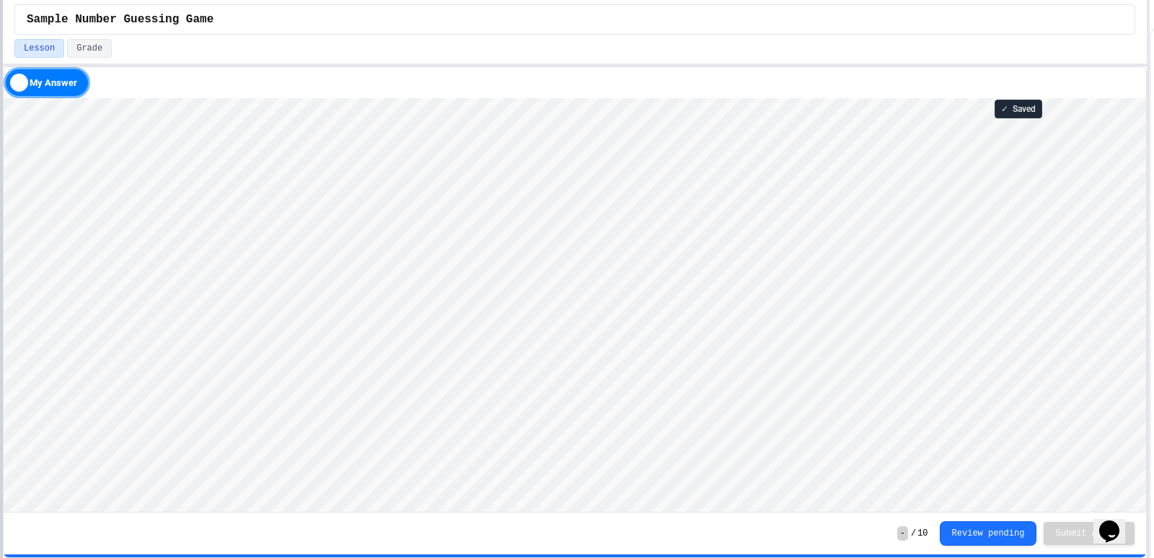
scroll to position [1, 0]
type textarea "*"
click at [4, 98] on html "Loading project... ! Error Loading Project There was an error loading the proje…" at bounding box center [575, 98] width 1143 height 0
type textarea "*"
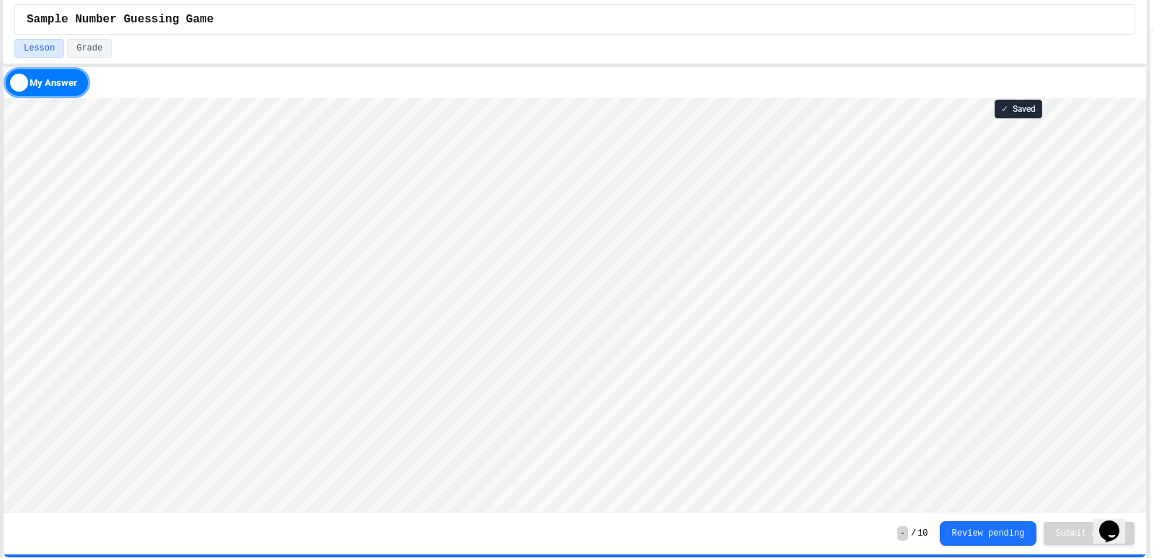
type textarea "*"
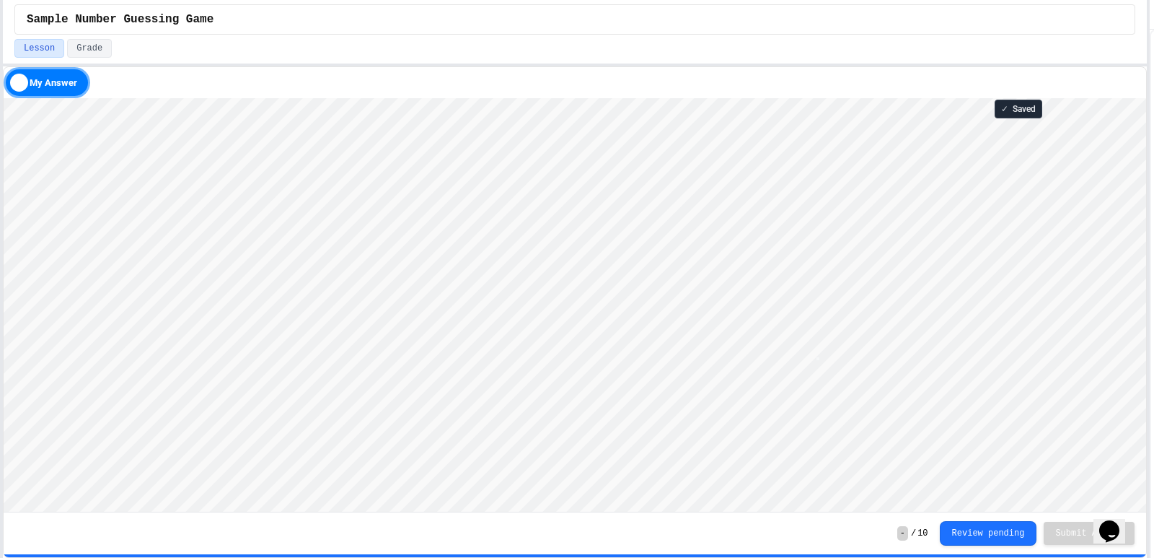
type textarea "*"
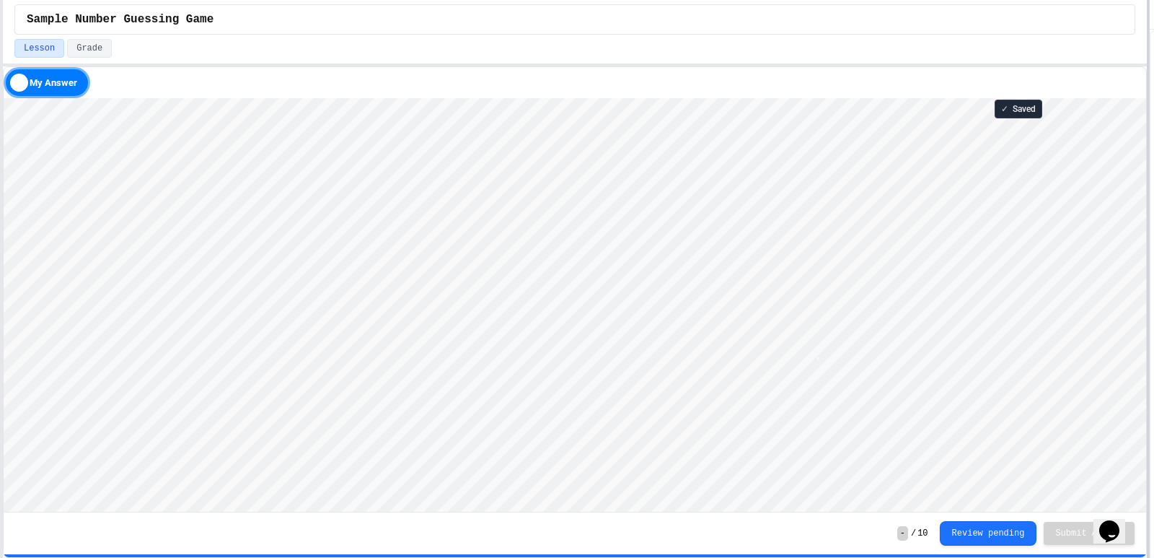
scroll to position [1, 0]
type textarea "*"
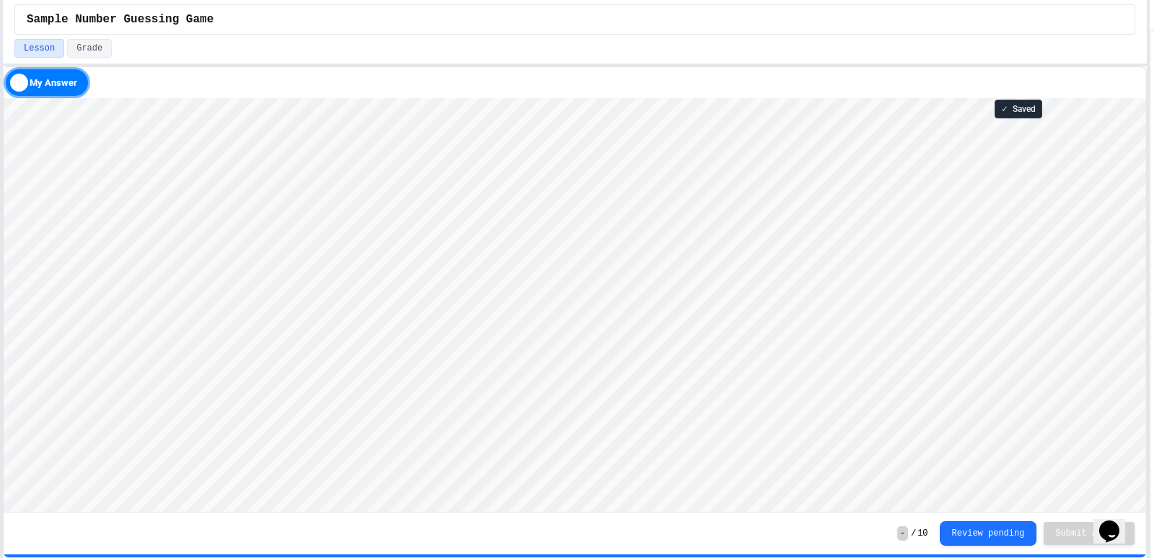
scroll to position [1, 0]
type textarea "*"
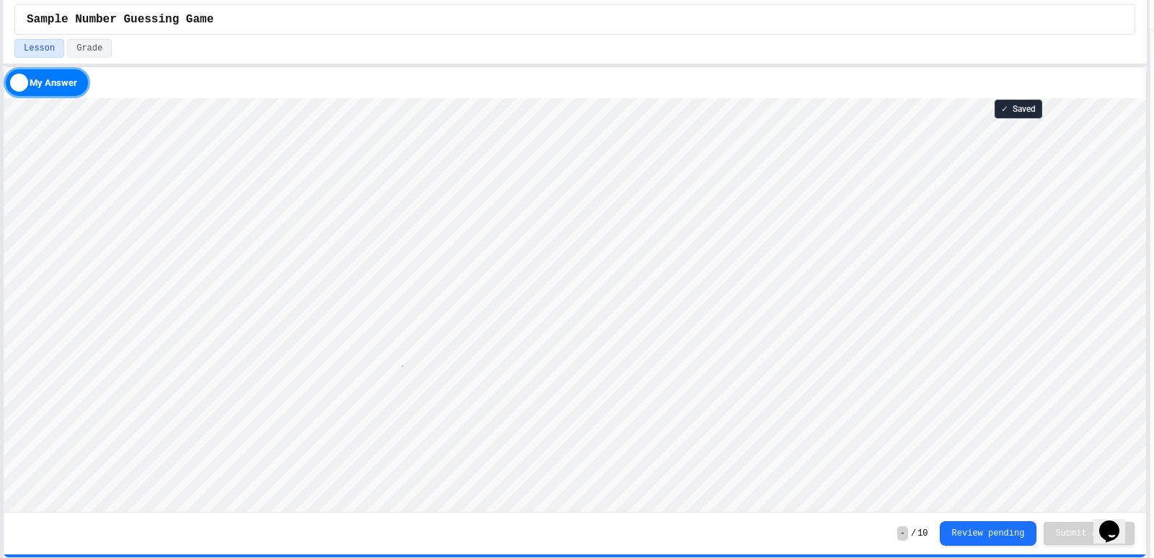
scroll to position [1, 2]
type textarea "*"
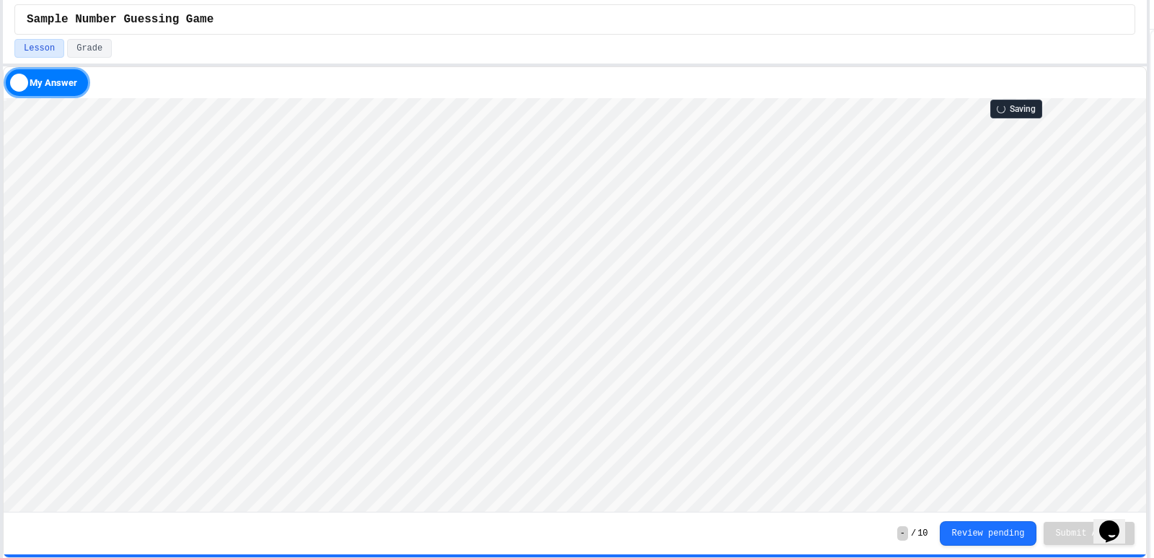
scroll to position [1, 0]
type textarea "*"
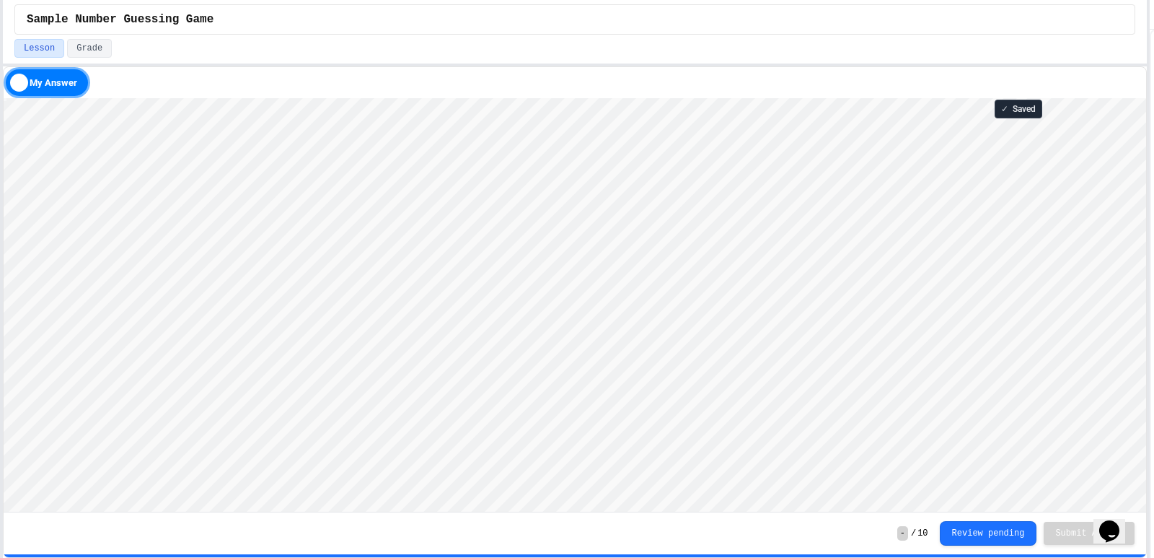
scroll to position [1, 0]
type textarea "*"
click at [1083, 520] on div "- / 10 Review pending Submit Answer" at bounding box center [575, 533] width 1143 height 42
click at [908, 533] on span "-" at bounding box center [903, 533] width 11 height 14
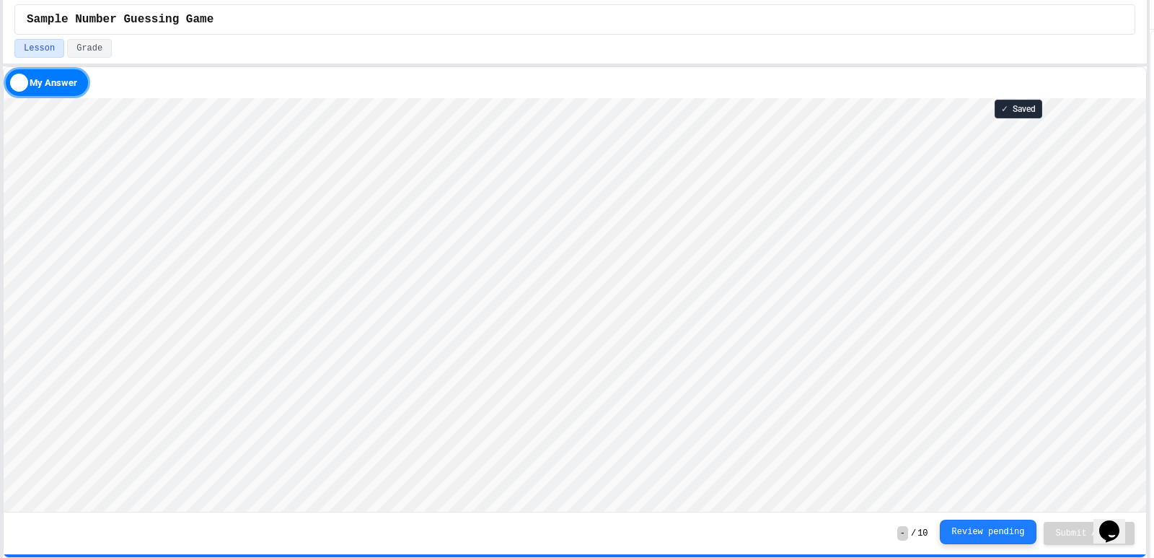
click at [1020, 535] on button "Review pending" at bounding box center [988, 531] width 97 height 25
click at [46, 82] on div "My Answer" at bounding box center [47, 82] width 87 height 31
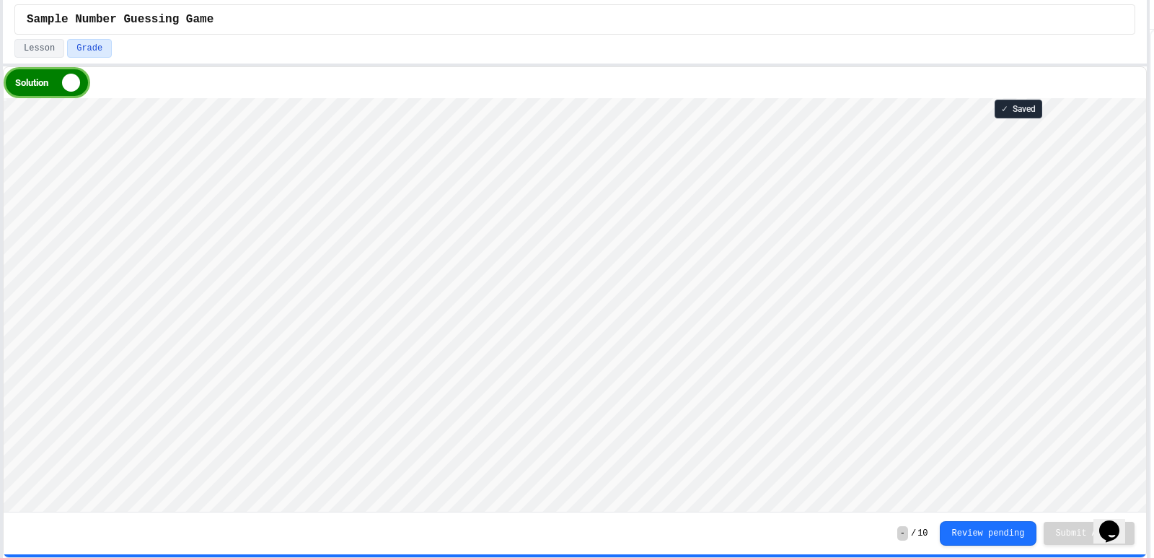
click at [46, 82] on div "Solution" at bounding box center [47, 82] width 87 height 31
type textarea "*"
click at [45, 48] on button "Lesson" at bounding box center [39, 48] width 50 height 19
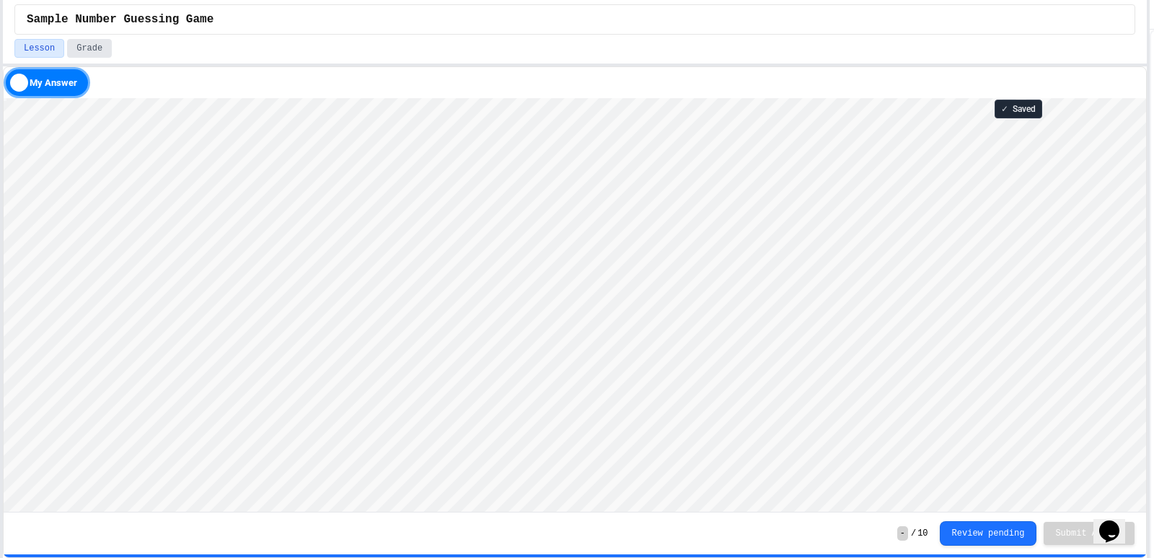
click at [82, 48] on button "Grade" at bounding box center [89, 48] width 45 height 19
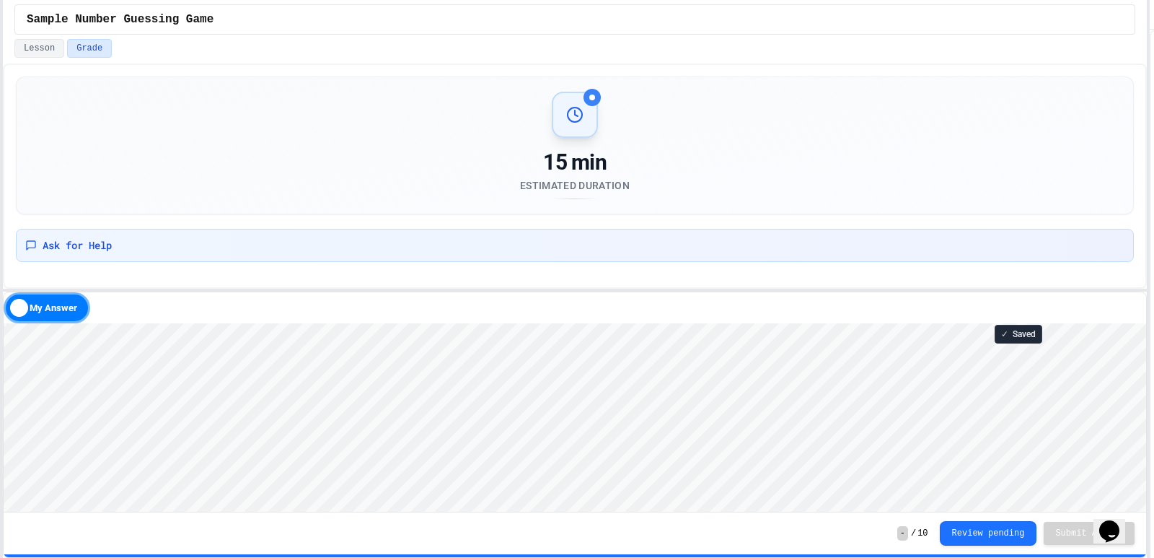
click at [510, 295] on div "15 min Estimated Duration Ask for Help Waiting for Review Your submission has b…" at bounding box center [575, 310] width 1144 height 494
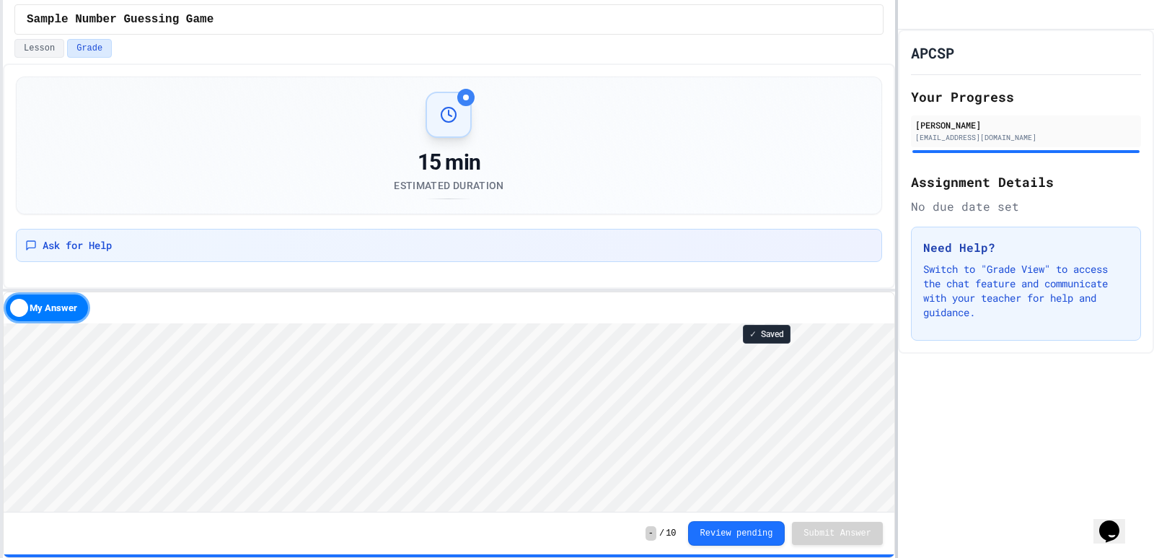
click at [896, 180] on div at bounding box center [896, 279] width 3 height 558
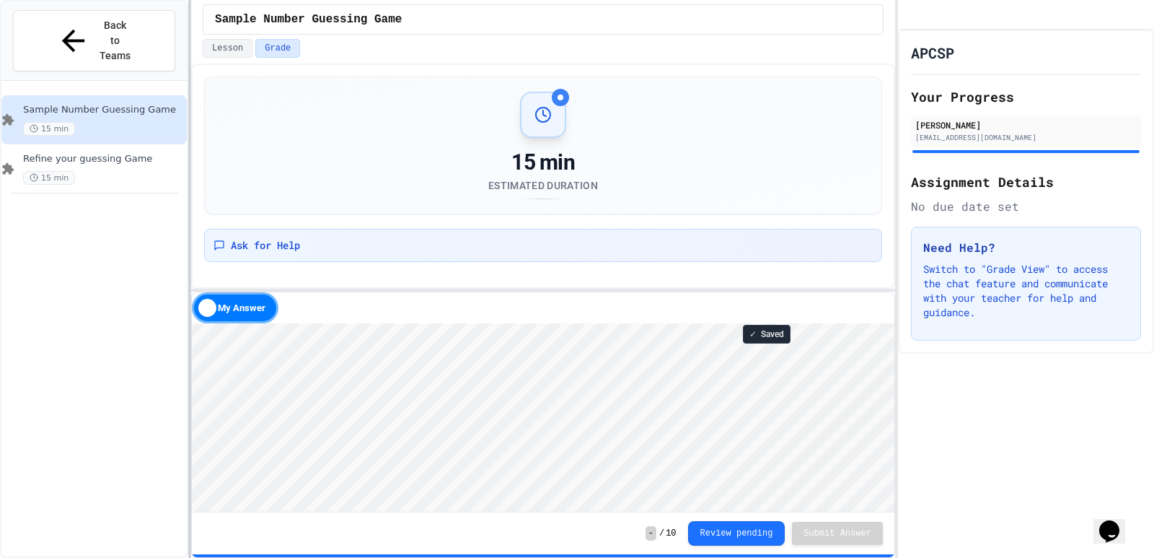
click at [190, 166] on div at bounding box center [189, 279] width 3 height 558
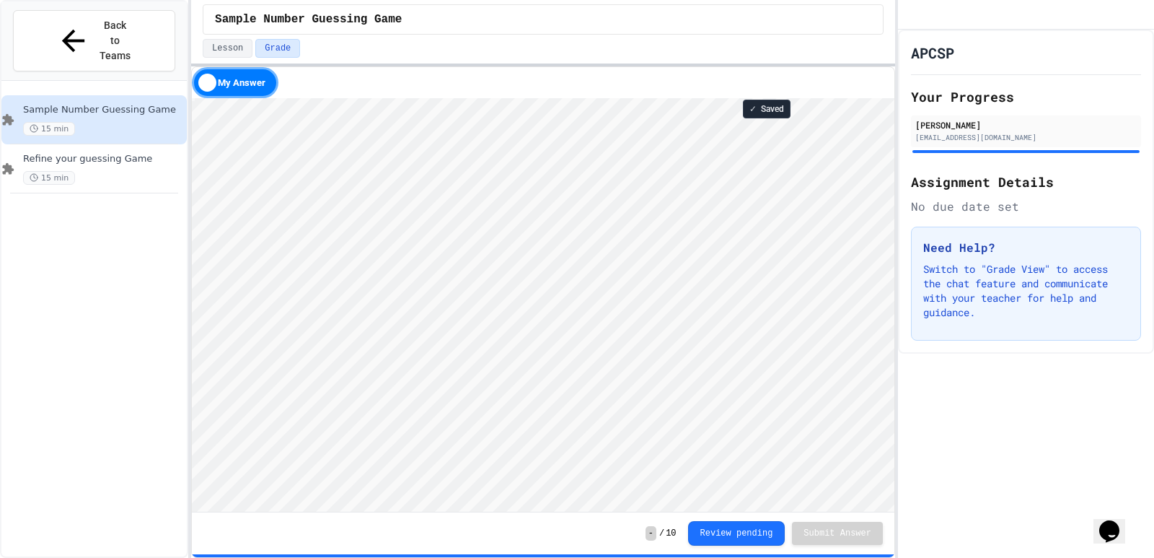
click at [421, 0] on html "We are updating our servers at 9:30PM EST [DATE]. [PERSON_NAME] should continue…" at bounding box center [577, 279] width 1154 height 558
type textarea "*"
click at [149, 153] on span "Refine your guessing Game" at bounding box center [103, 159] width 161 height 12
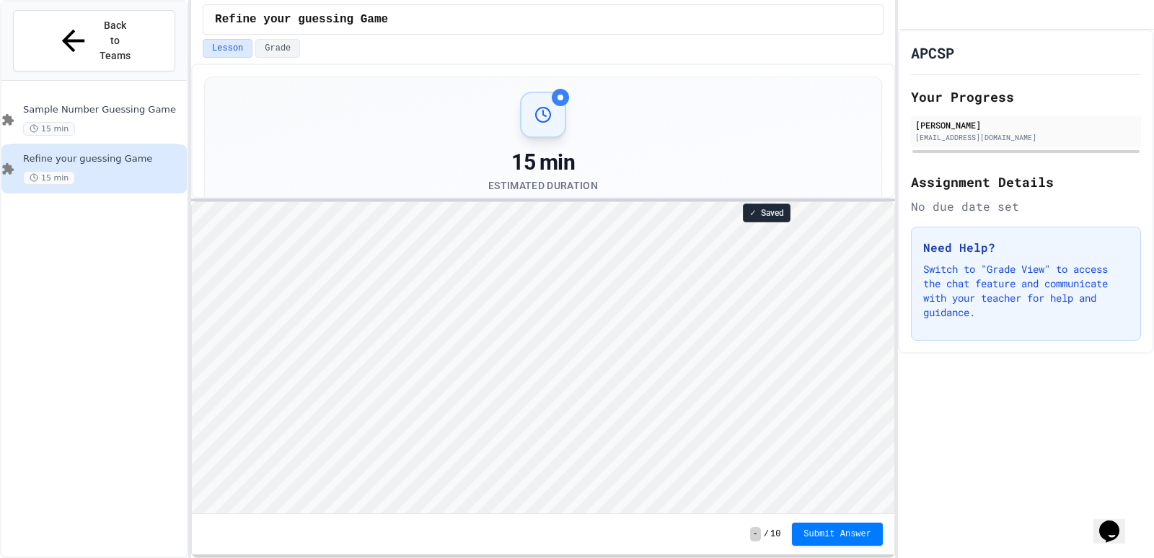
click at [657, 199] on div at bounding box center [543, 199] width 704 height 3
click at [133, 104] on span "Sample Number Guessing Game" at bounding box center [103, 110] width 161 height 12
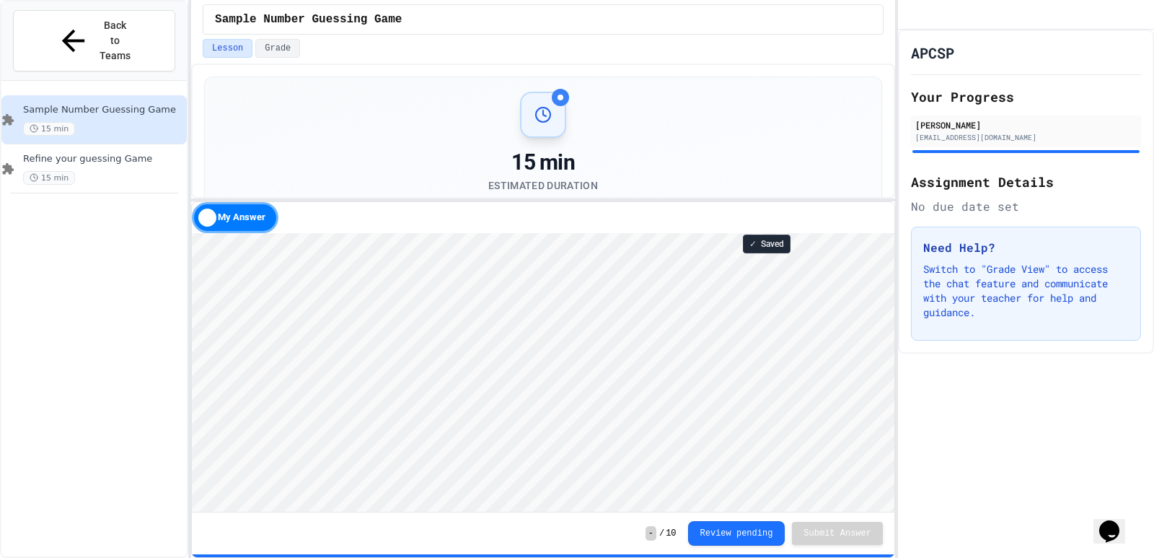
scroll to position [1, 0]
click at [118, 144] on div "Refine your guessing Game 15 min" at bounding box center [93, 168] width 185 height 49
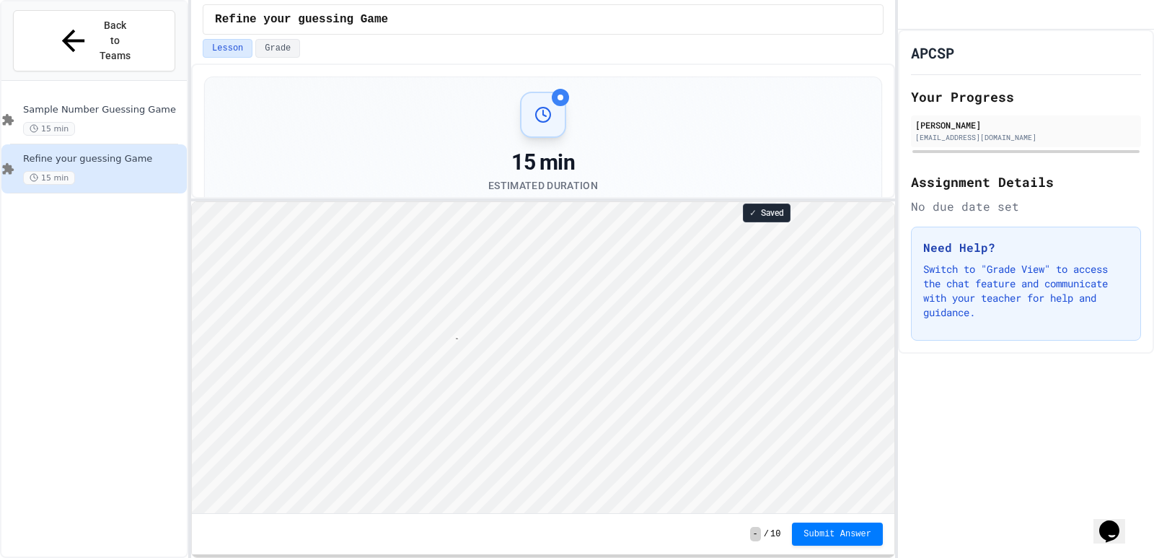
scroll to position [1, 56]
type textarea "**********"
click at [190, 186] on div at bounding box center [189, 279] width 3 height 558
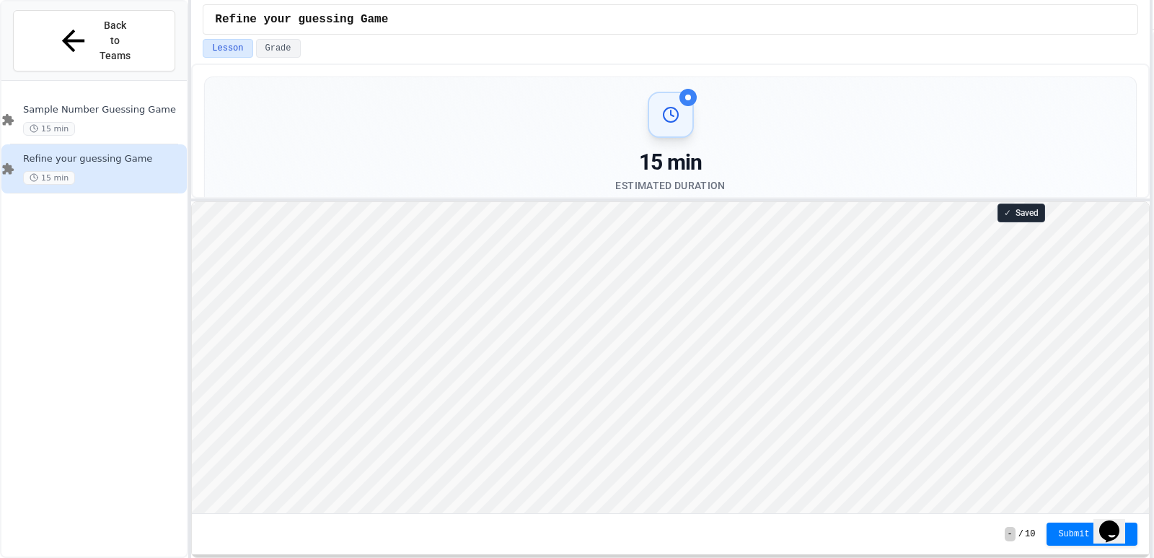
click at [1154, 164] on div "**********" at bounding box center [577, 279] width 1154 height 558
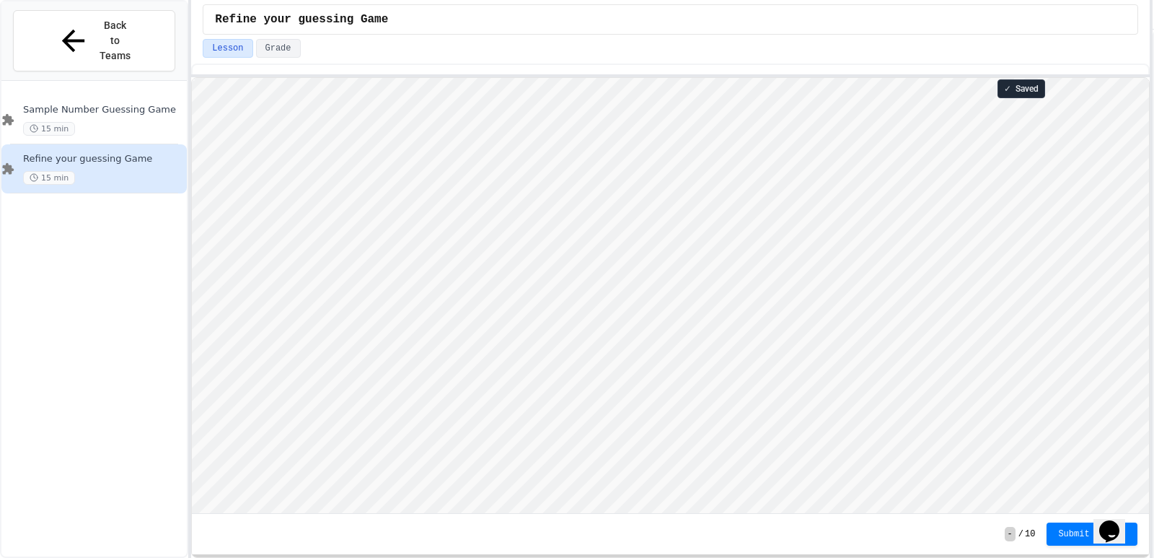
click at [776, 71] on div "**********" at bounding box center [670, 310] width 959 height 494
click at [72, 20] on div "Back to Teams" at bounding box center [94, 40] width 76 height 45
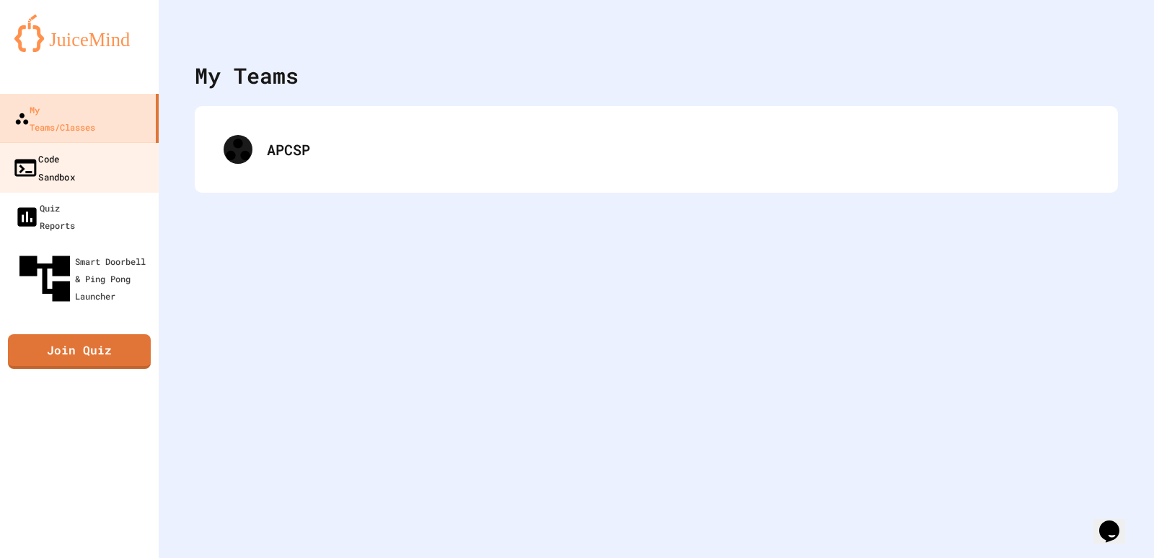
click at [64, 149] on div "Code Sandbox" at bounding box center [43, 166] width 63 height 35
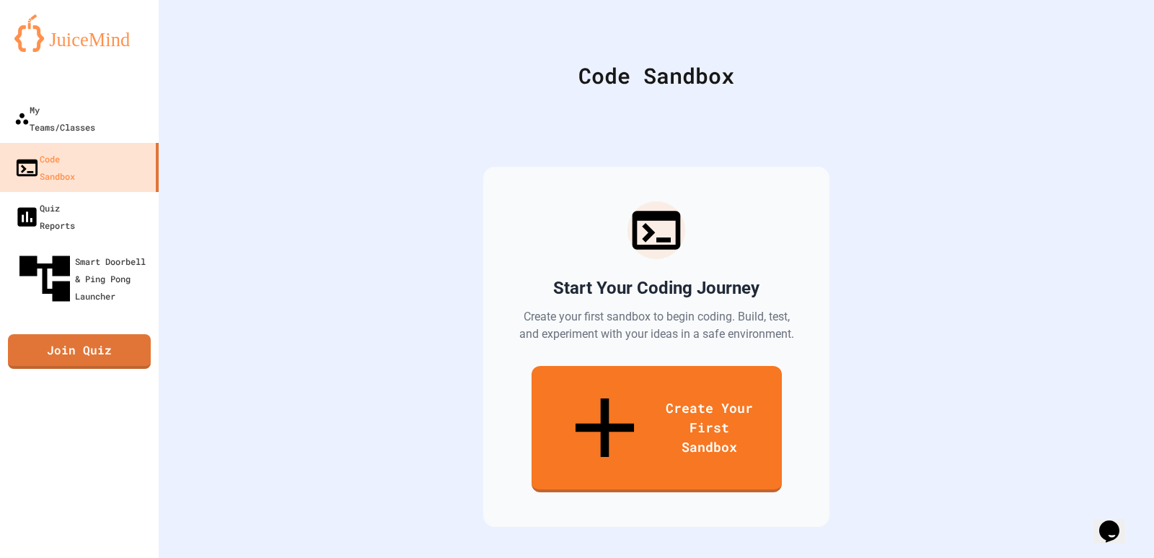
click at [568, 362] on div "Start Your Coding Journey Create your first sandbox to begin coding. Build, tes…" at bounding box center [656, 347] width 346 height 360
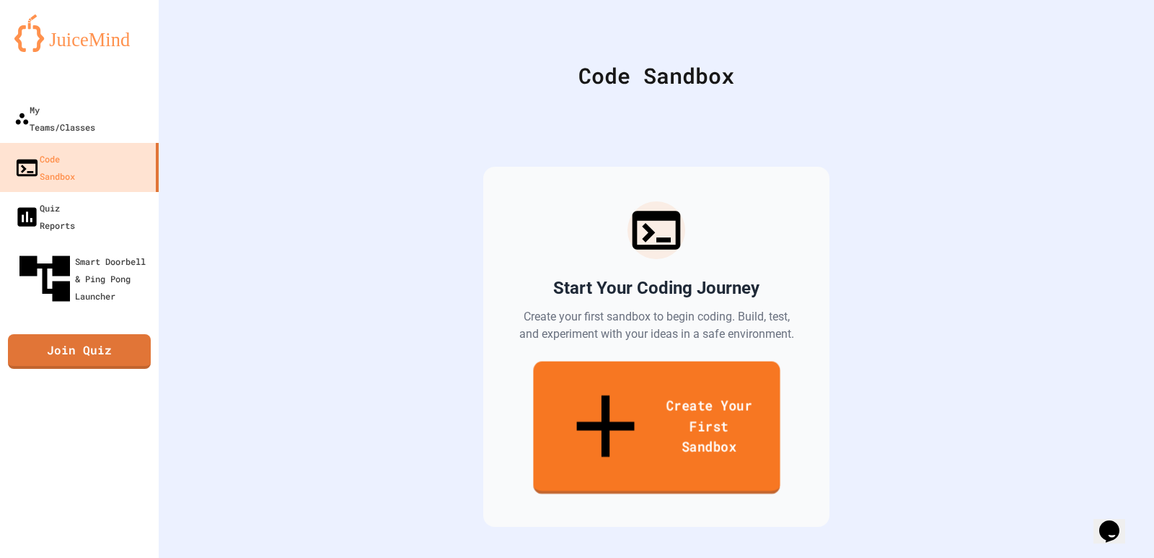
click at [568, 374] on link "Create Your First Sandbox" at bounding box center [656, 427] width 247 height 133
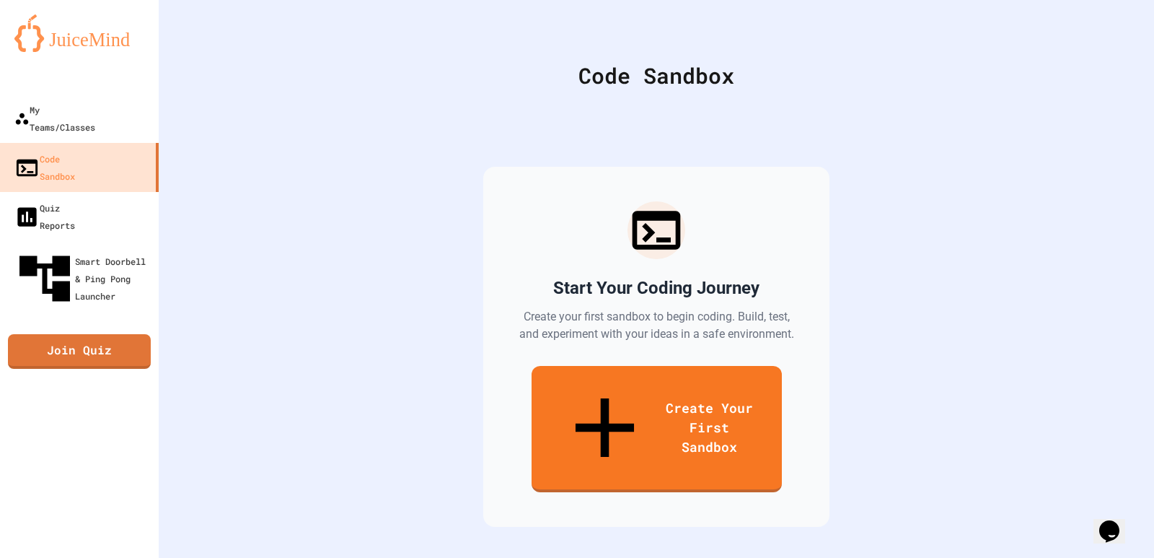
scroll to position [72, 0]
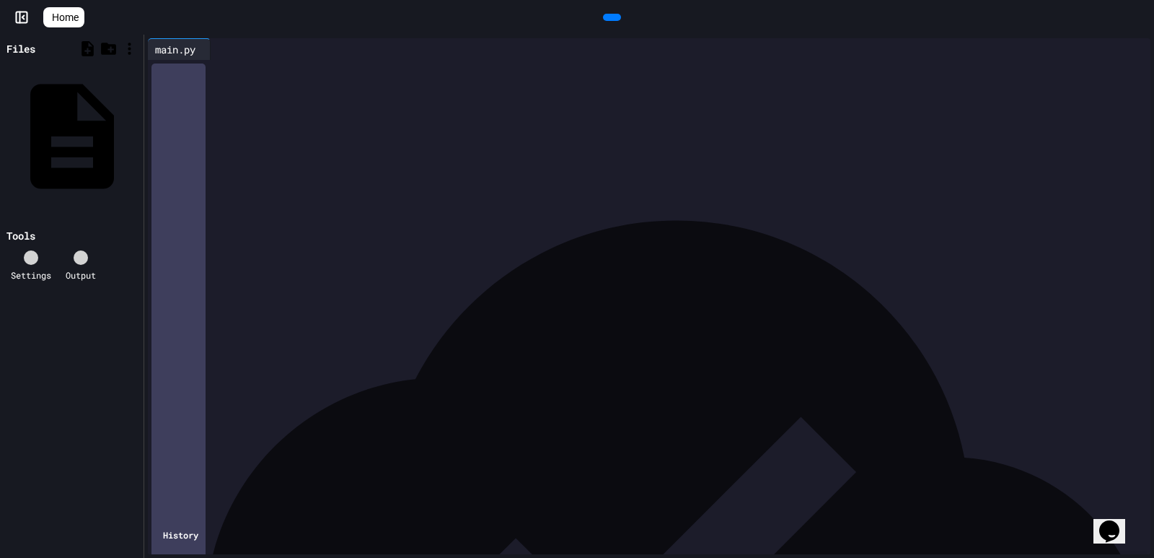
click at [229, 76] on div at bounding box center [660, 70] width 981 height 14
click at [610, 17] on icon at bounding box center [610, 17] width 0 height 0
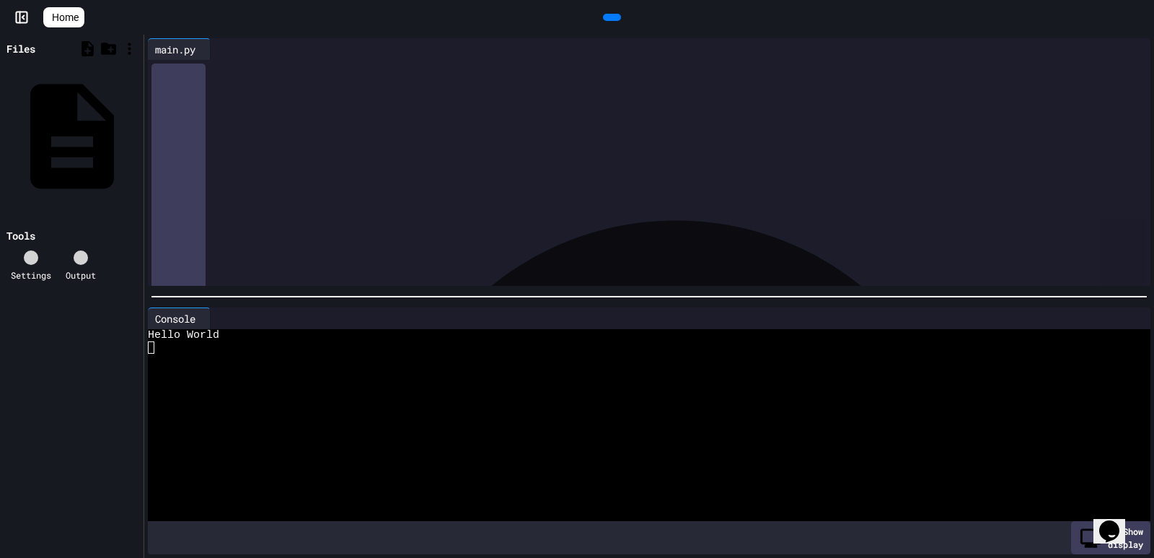
click at [382, 80] on div "**********" at bounding box center [660, 70] width 981 height 20
click at [603, 14] on div at bounding box center [612, 17] width 18 height 7
click at [219, 87] on div "**********" at bounding box center [650, 84] width 960 height 14
click at [610, 17] on icon at bounding box center [610, 17] width 0 height 0
click at [265, 86] on div "******** * **" at bounding box center [650, 84] width 960 height 14
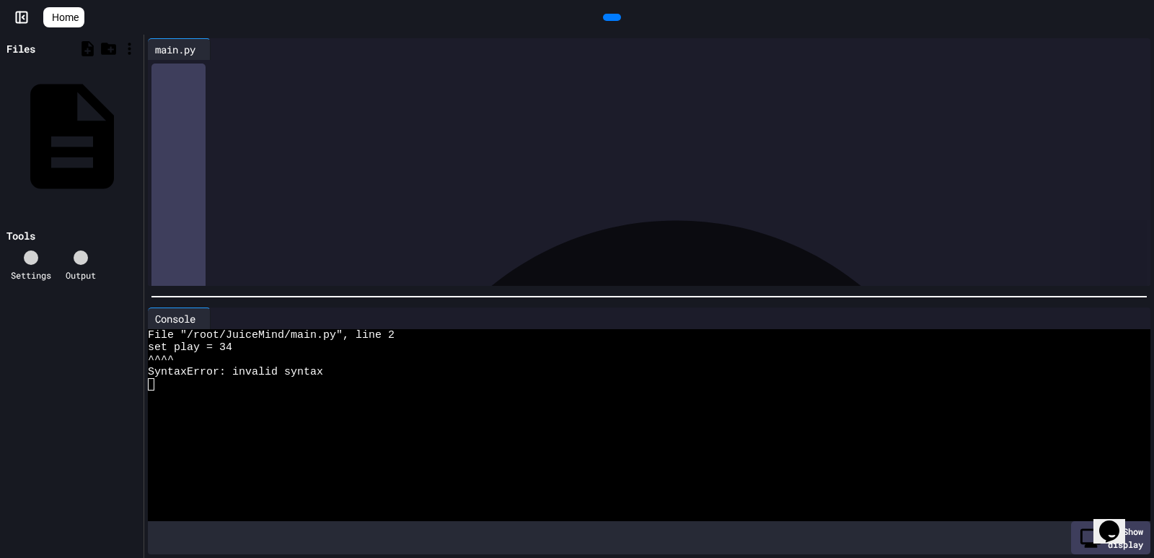
click at [69, 17] on span "Home" at bounding box center [65, 17] width 27 height 14
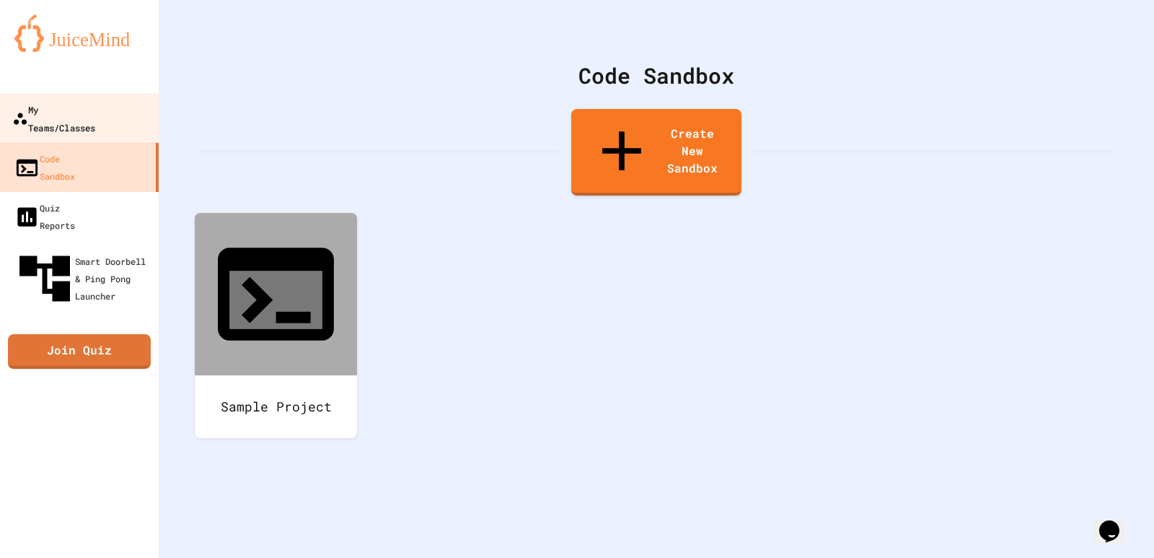
click at [70, 101] on div "My Teams/Classes" at bounding box center [53, 117] width 83 height 35
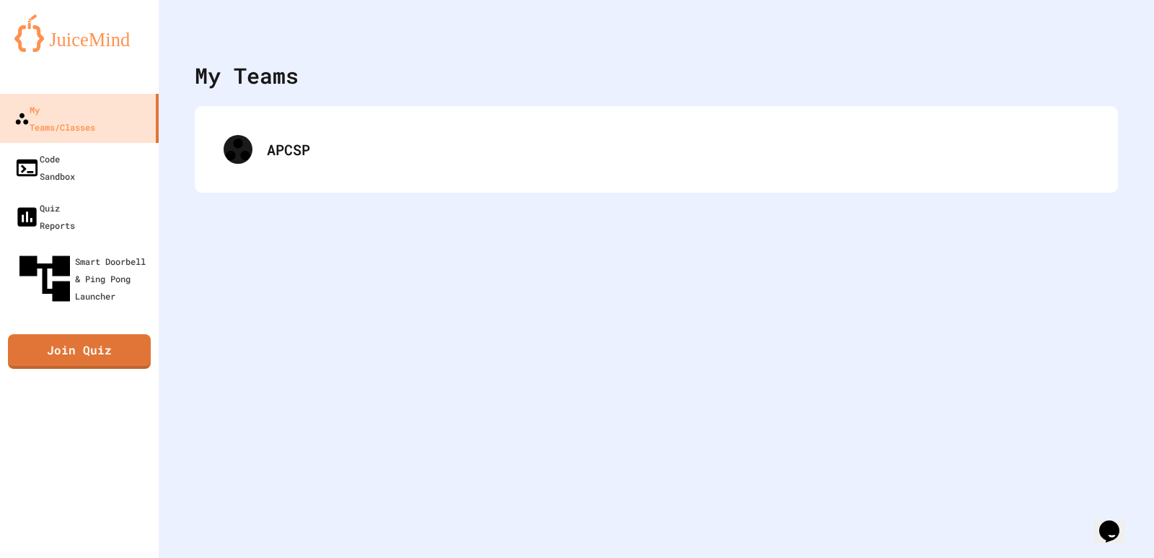
click at [1111, 35] on icon "My Account" at bounding box center [1111, 35] width 0 height 0
